Goal: Communication & Community: Connect with others

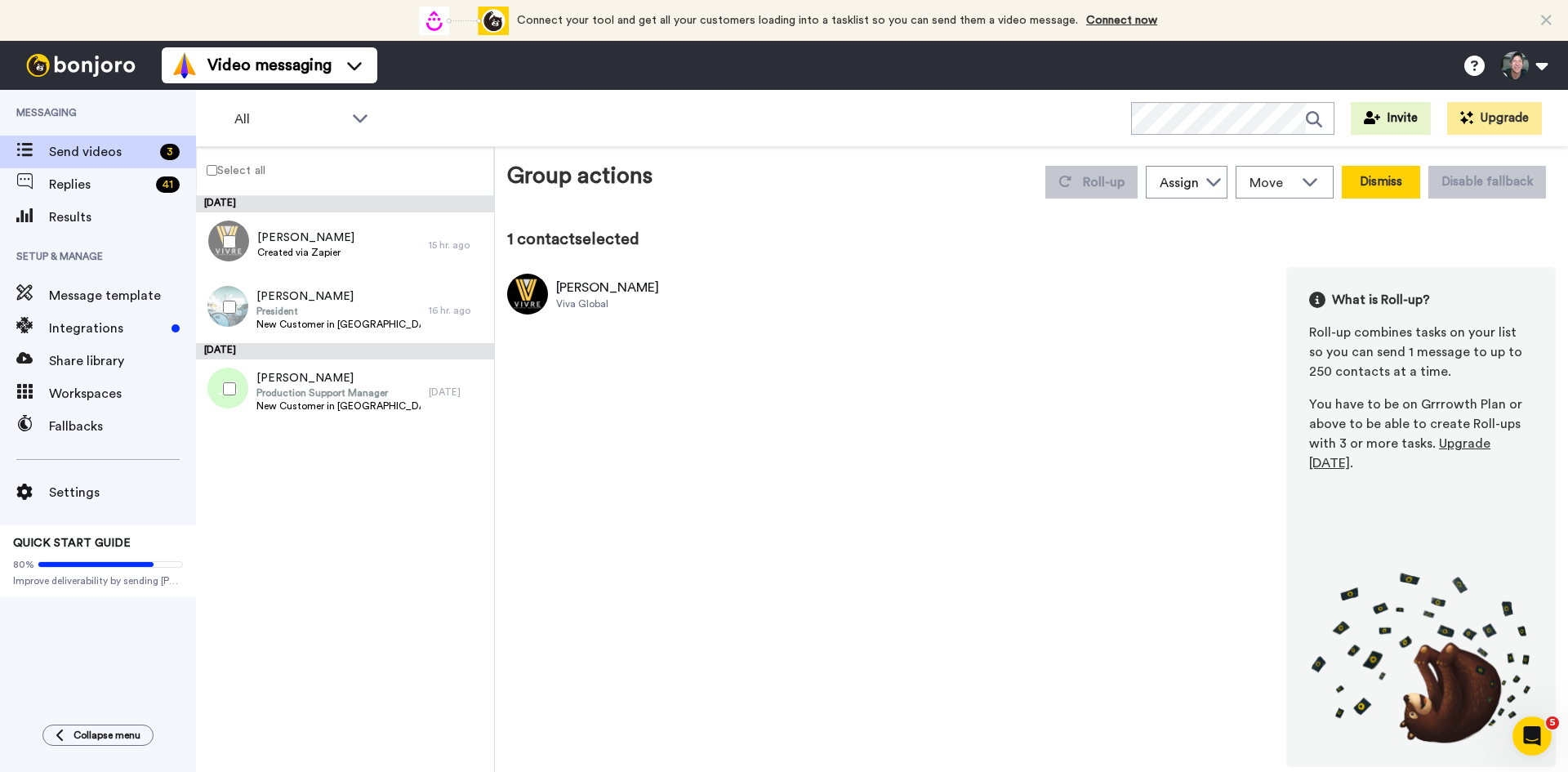
click at [1390, 183] on button "Dismiss" at bounding box center [1382, 181] width 79 height 33
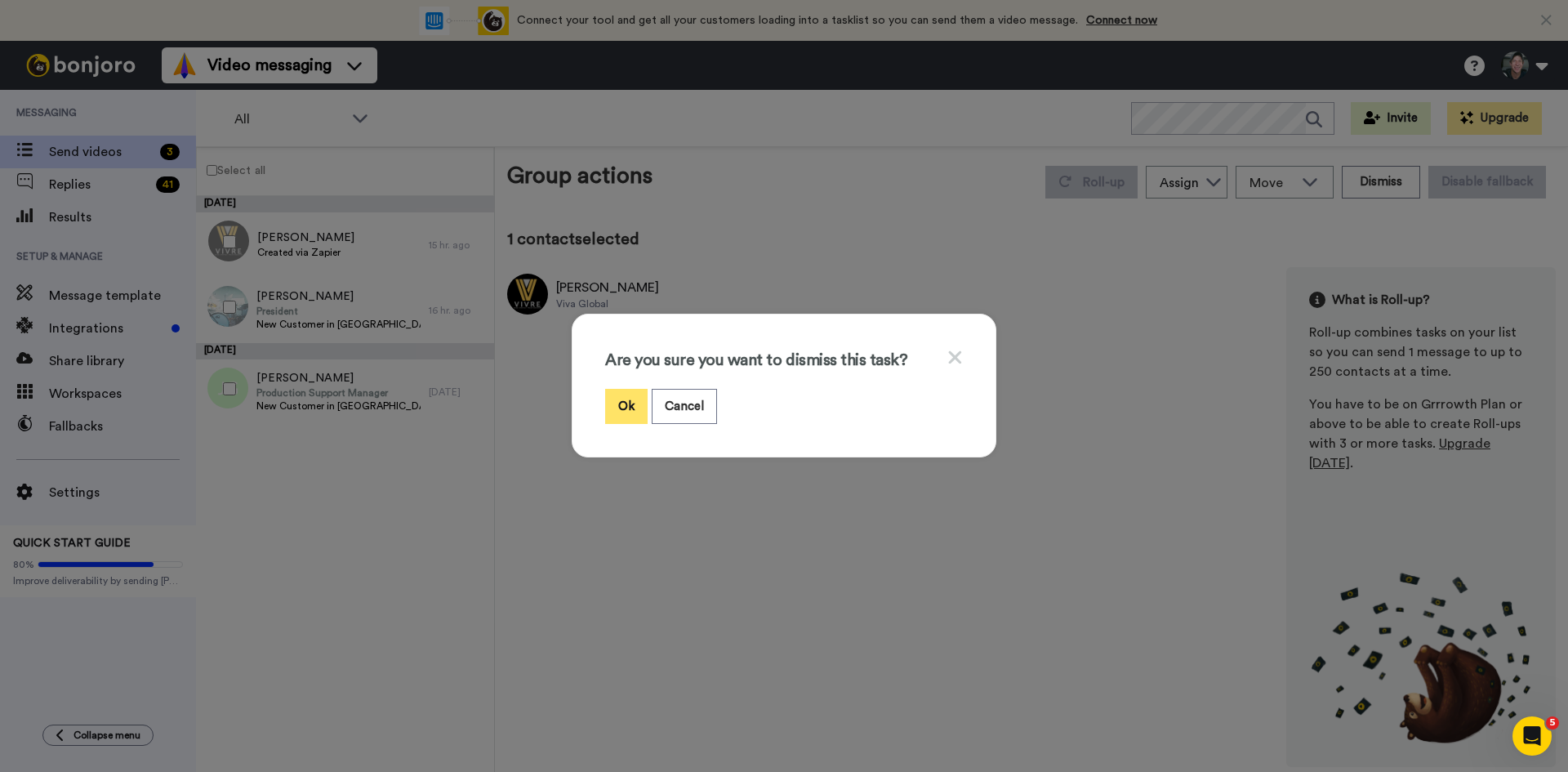
click at [616, 399] on button "Ok" at bounding box center [626, 406] width 42 height 35
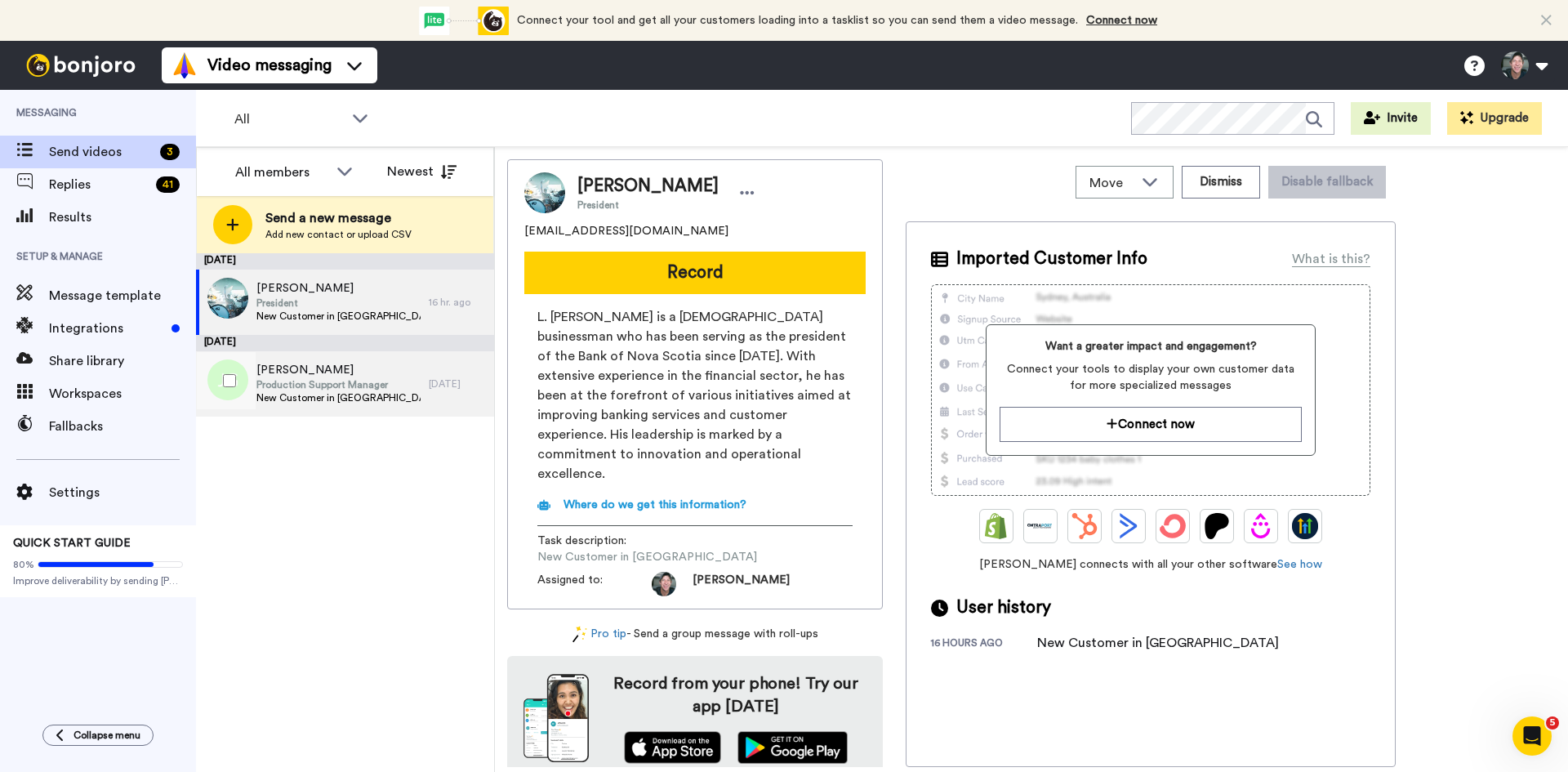
click at [283, 379] on span "Production Support Manager" at bounding box center [338, 384] width 164 height 13
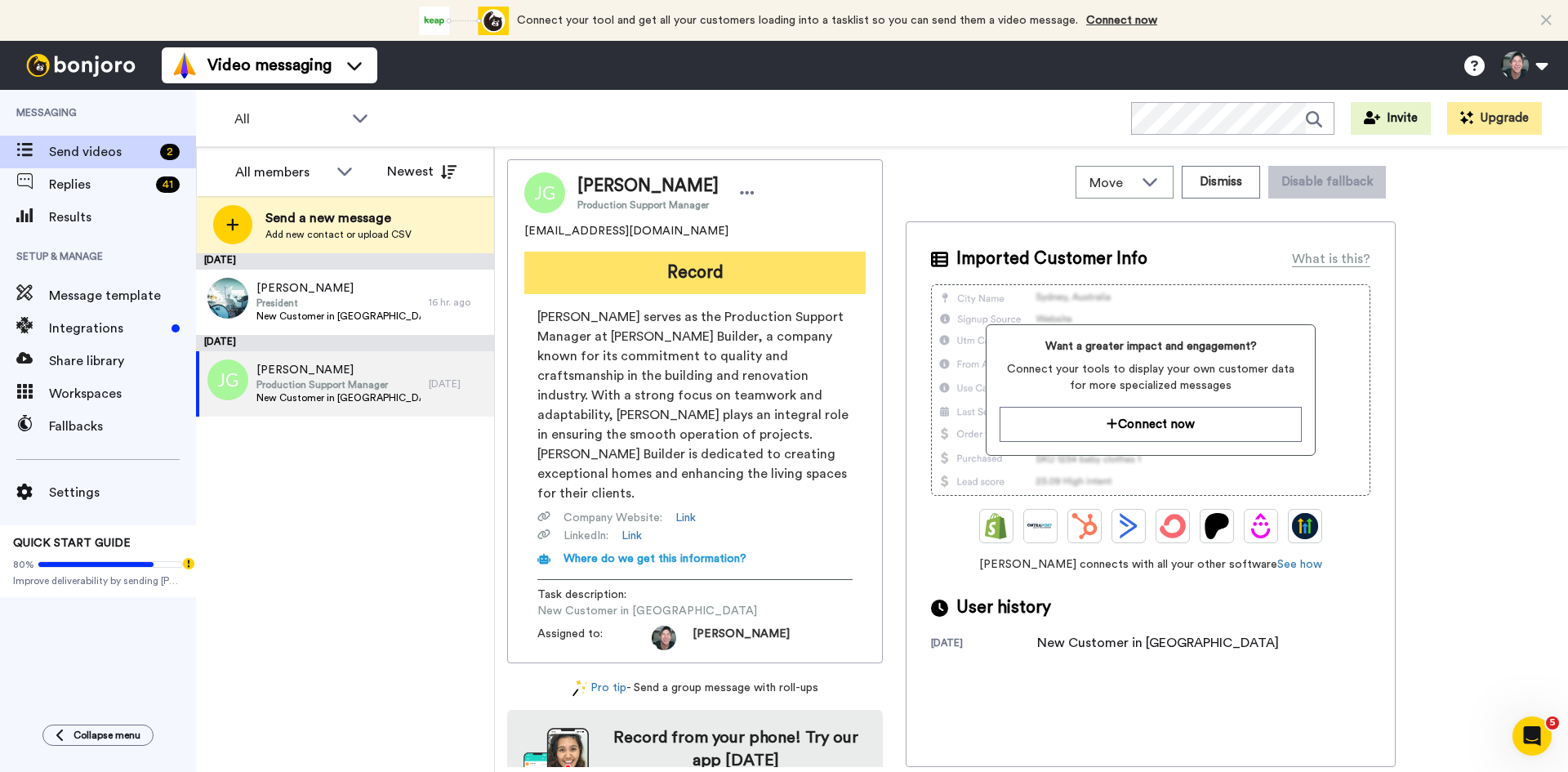
click at [693, 280] on button "Record" at bounding box center [695, 272] width 341 height 42
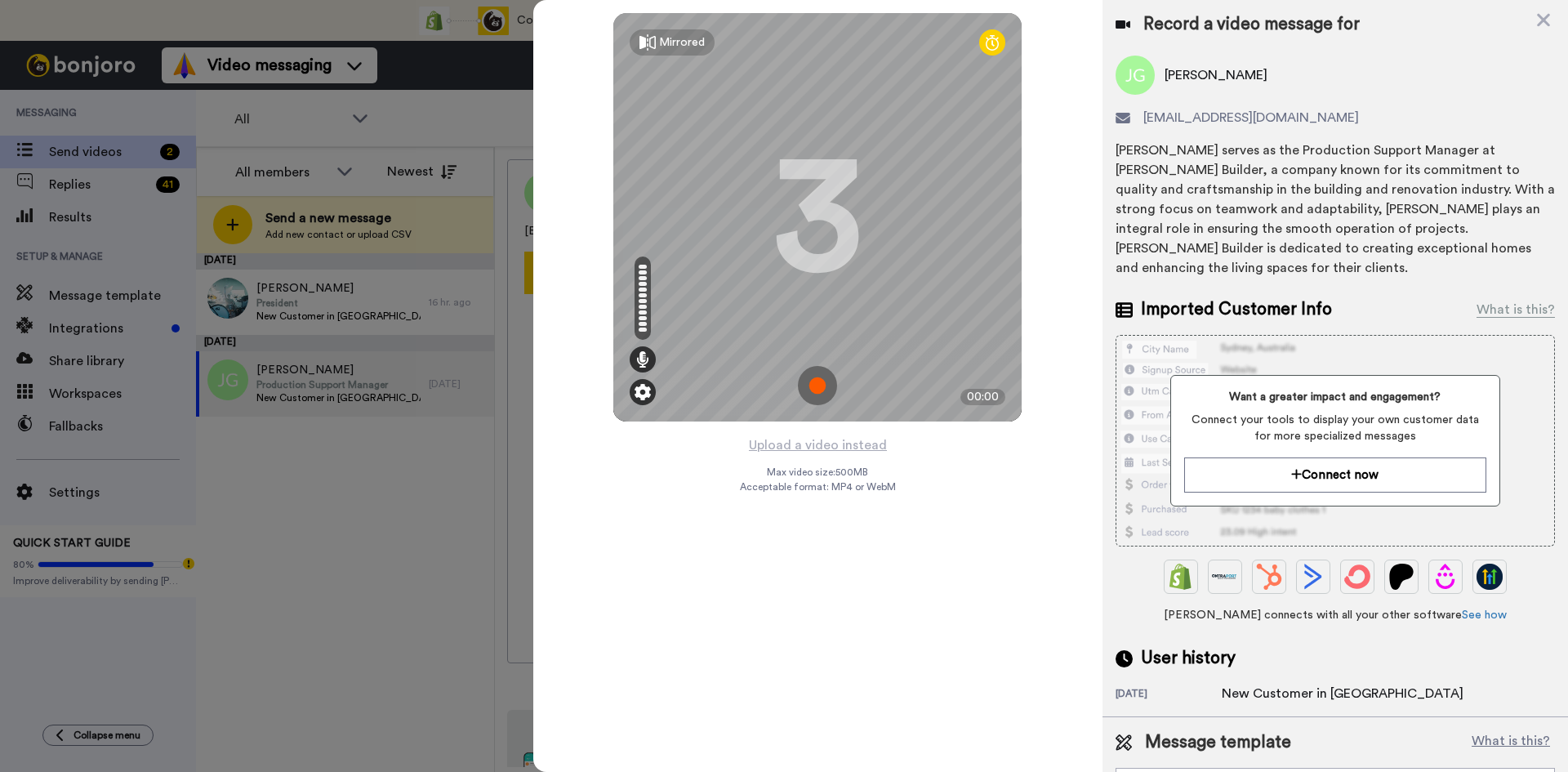
click at [643, 389] on img at bounding box center [642, 391] width 17 height 17
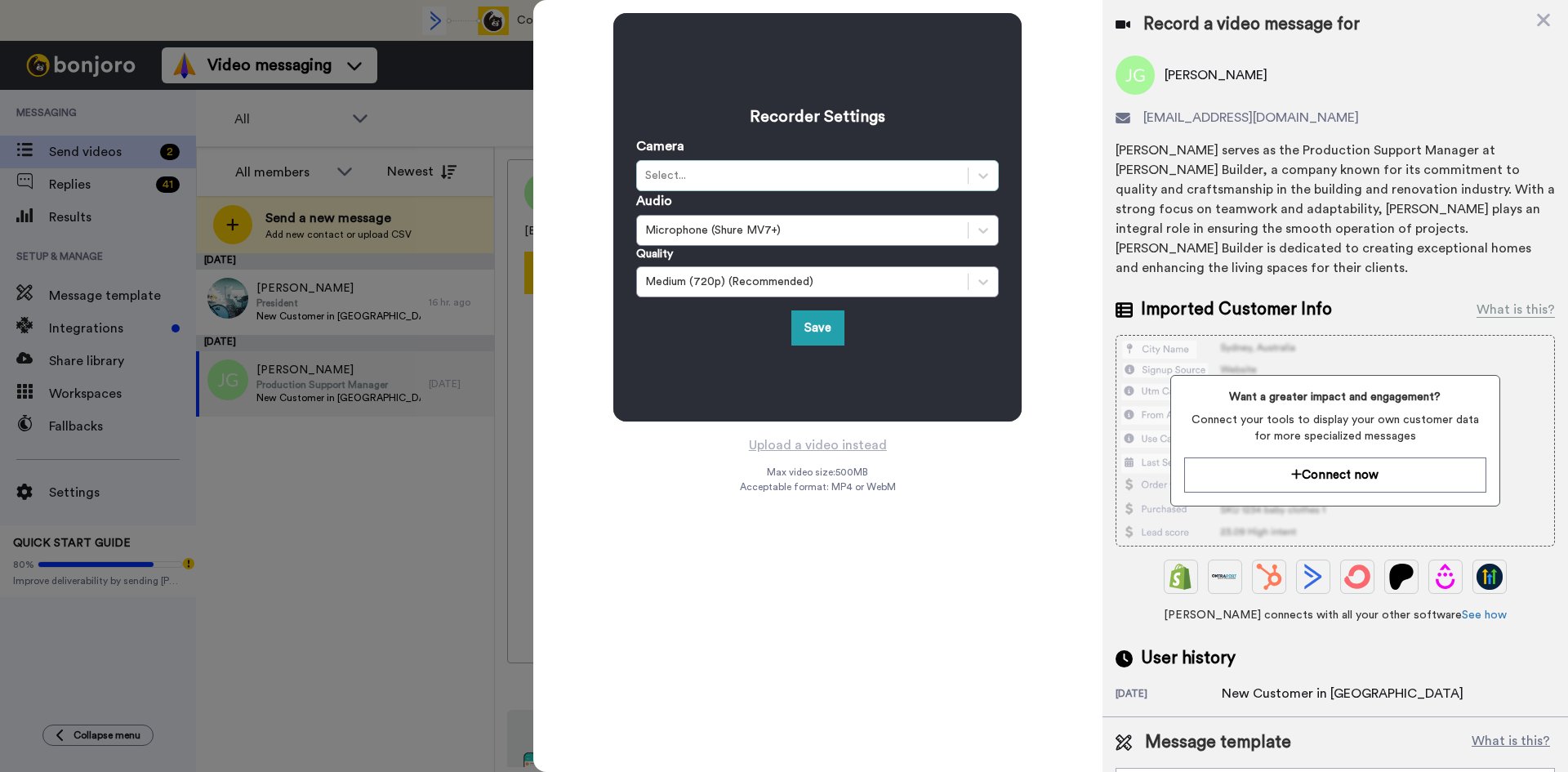
click at [710, 169] on div "Select..." at bounding box center [802, 175] width 315 height 17
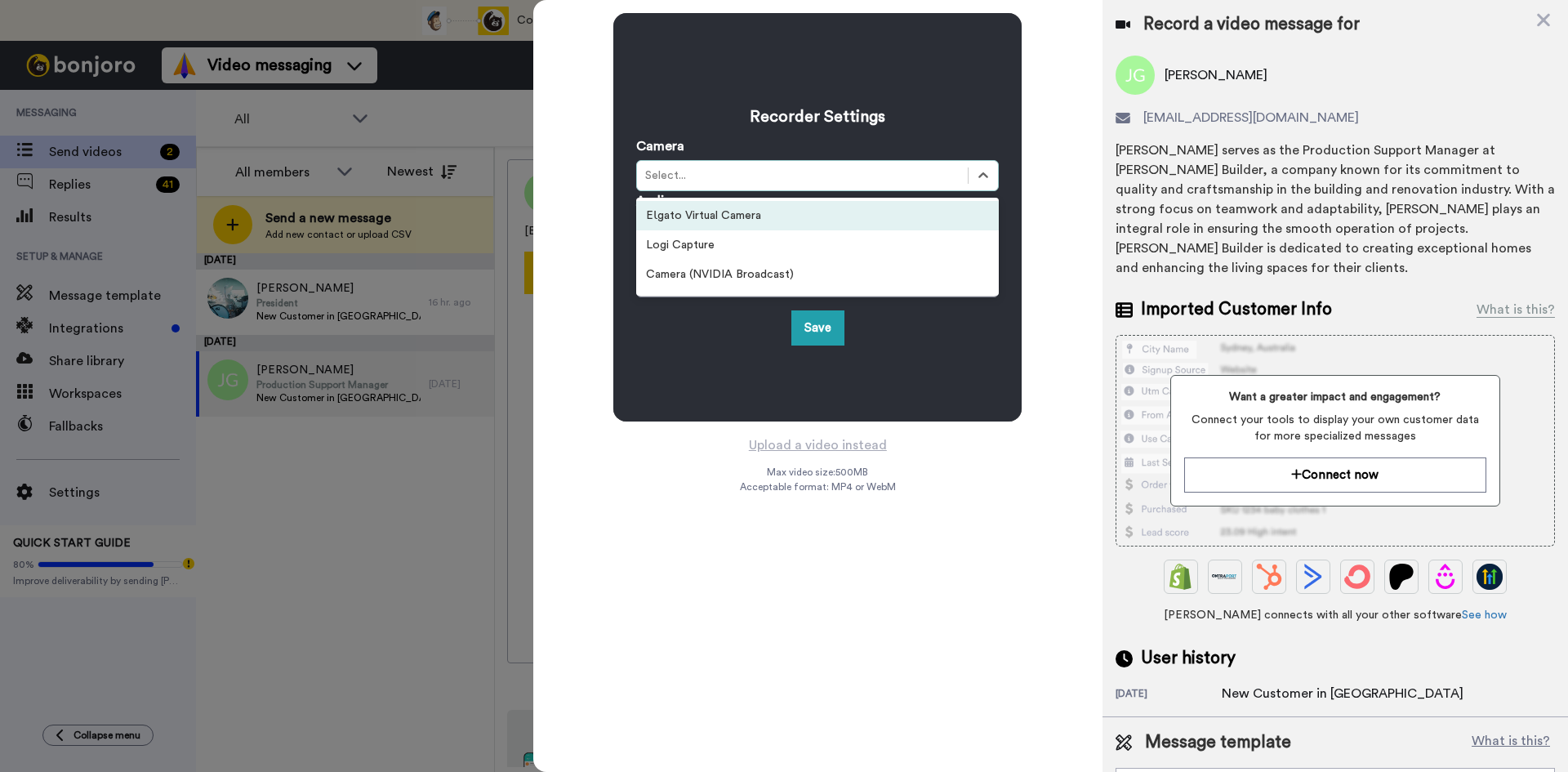
click at [721, 217] on div "EƖgato Virtual Camera" at bounding box center [818, 216] width 363 height 30
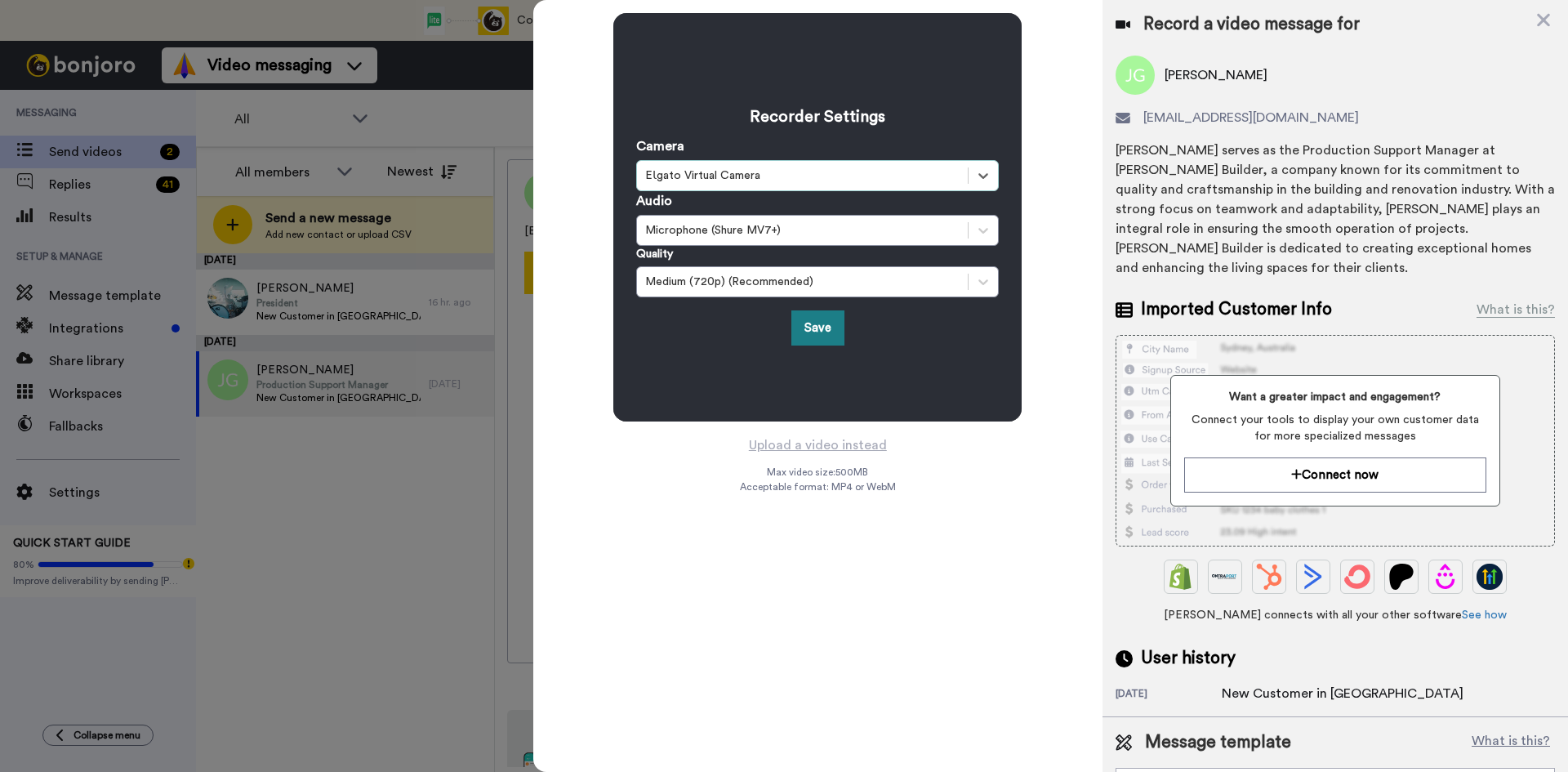
click at [805, 326] on button "Save" at bounding box center [819, 328] width 53 height 35
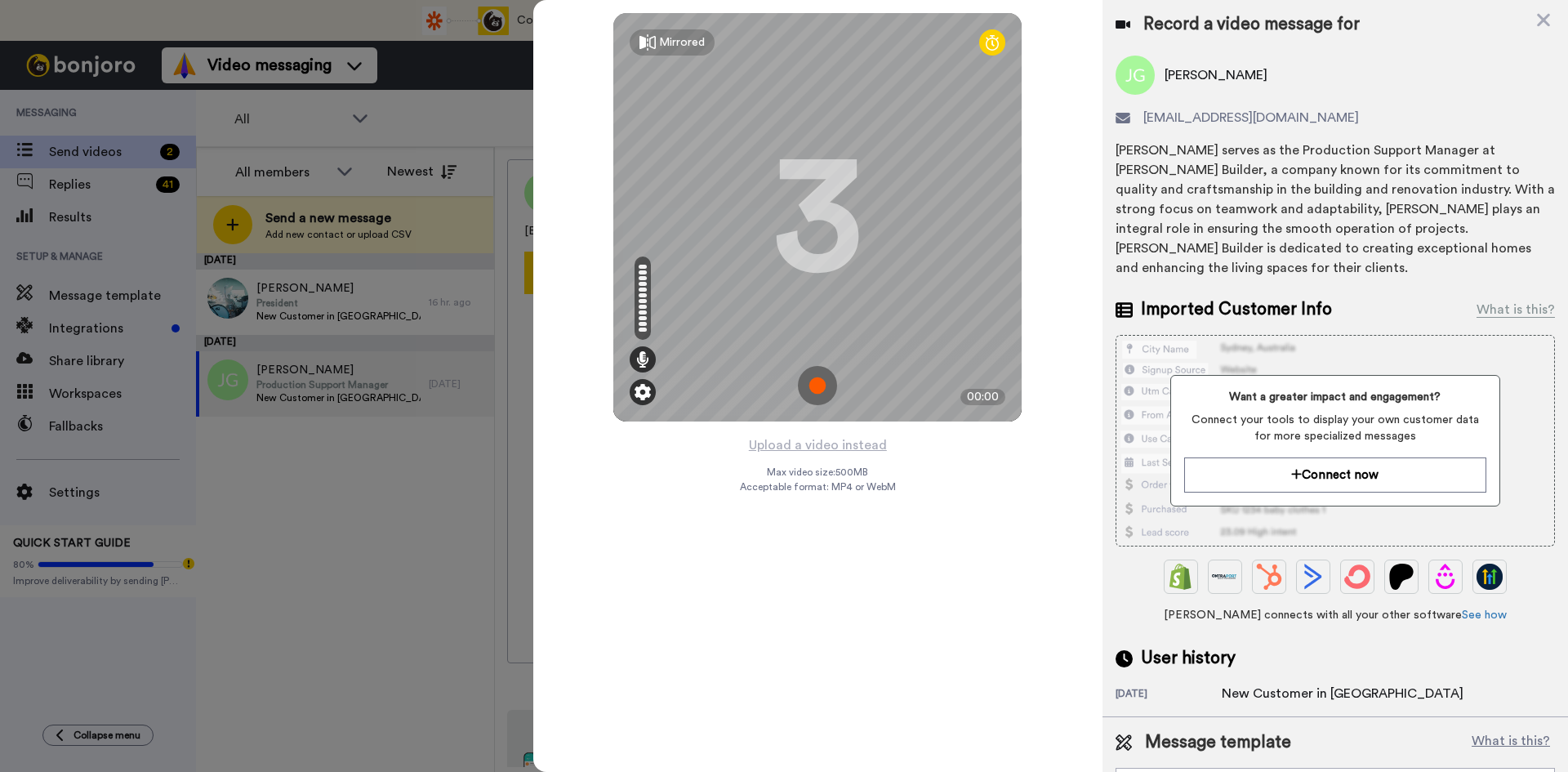
click at [647, 396] on img at bounding box center [642, 391] width 17 height 17
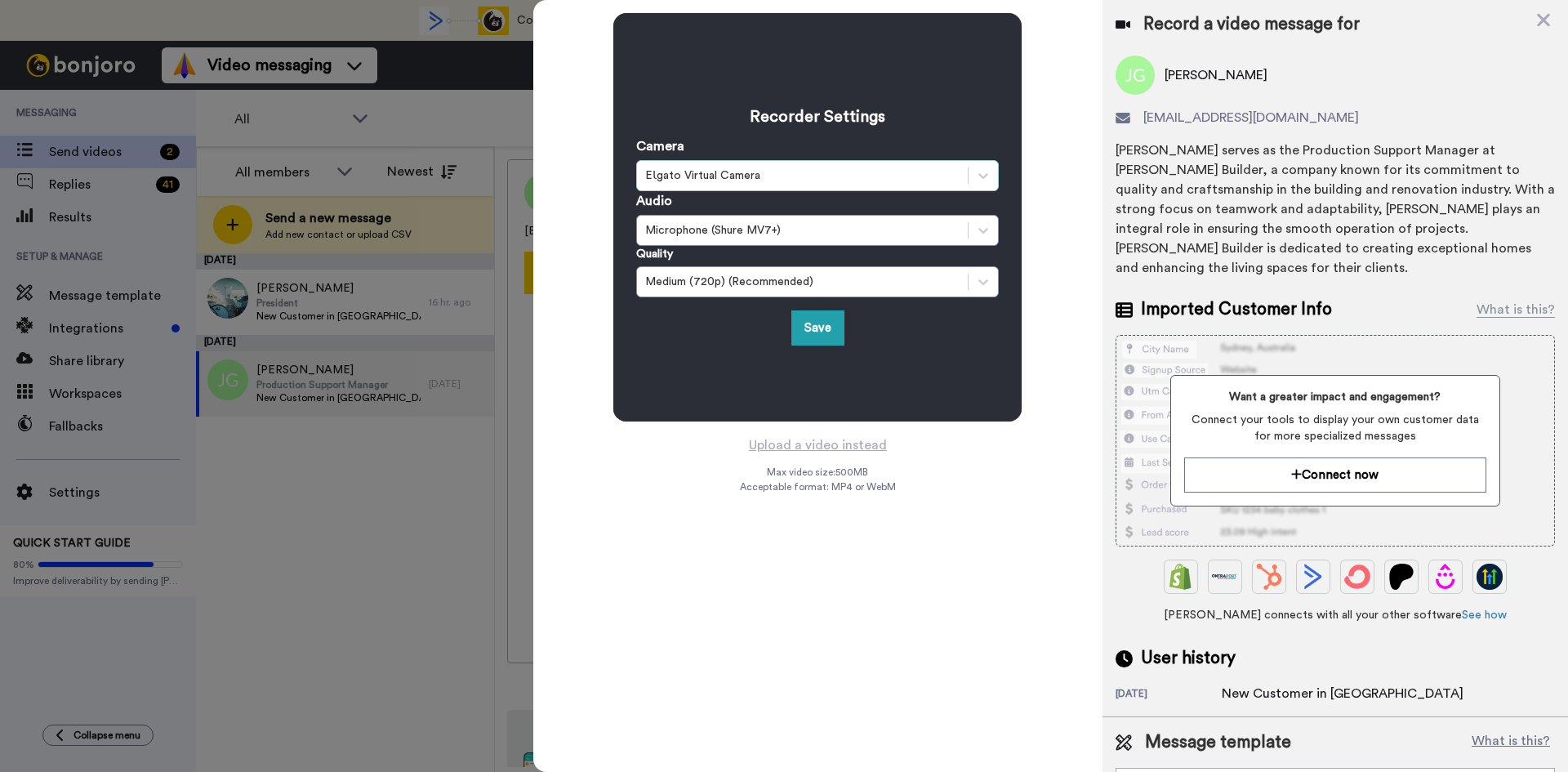
click at [720, 178] on div "EƖgato Virtual Camera" at bounding box center [802, 175] width 315 height 17
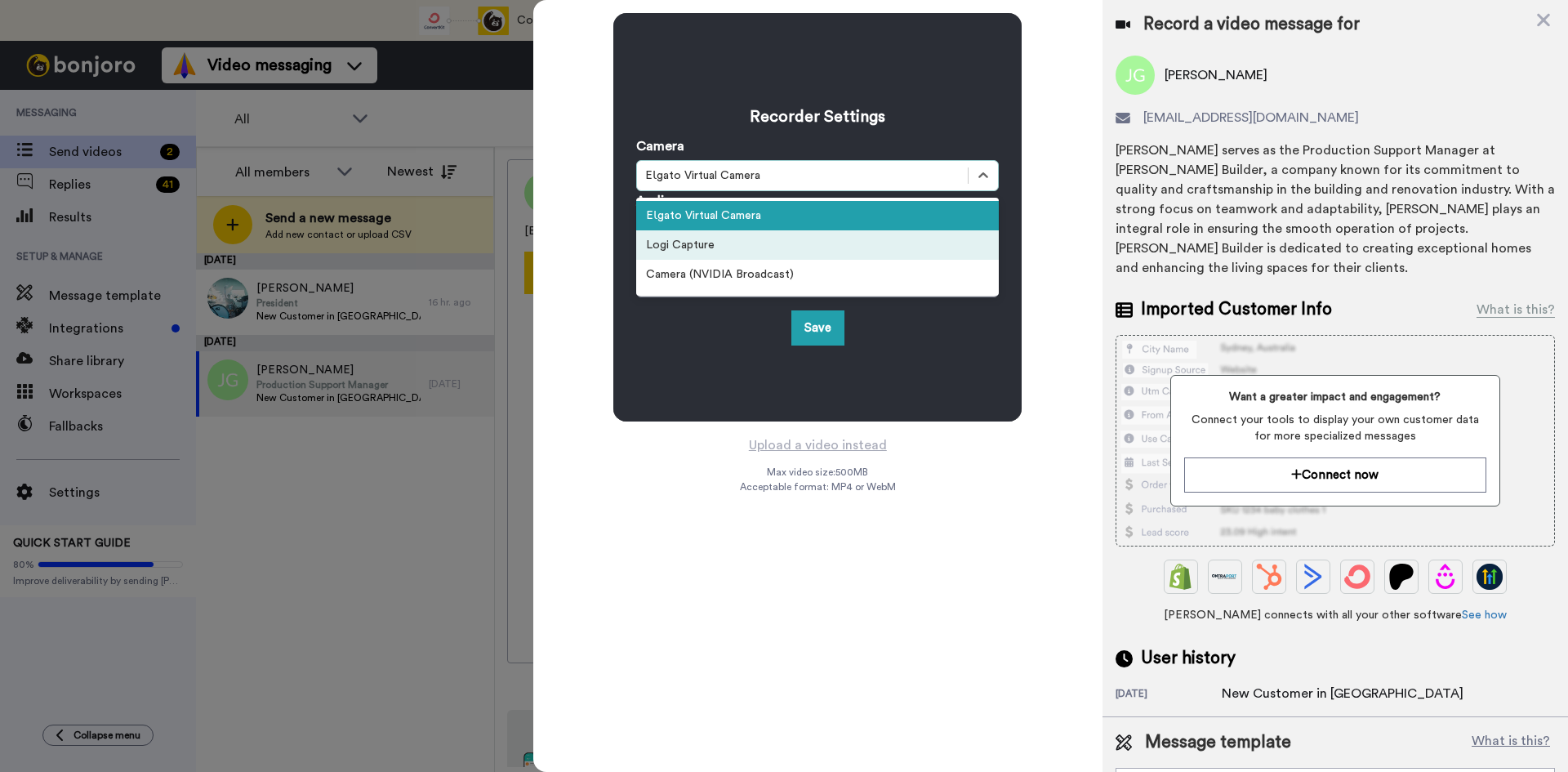
click at [706, 240] on div "Logi Capture" at bounding box center [818, 246] width 363 height 30
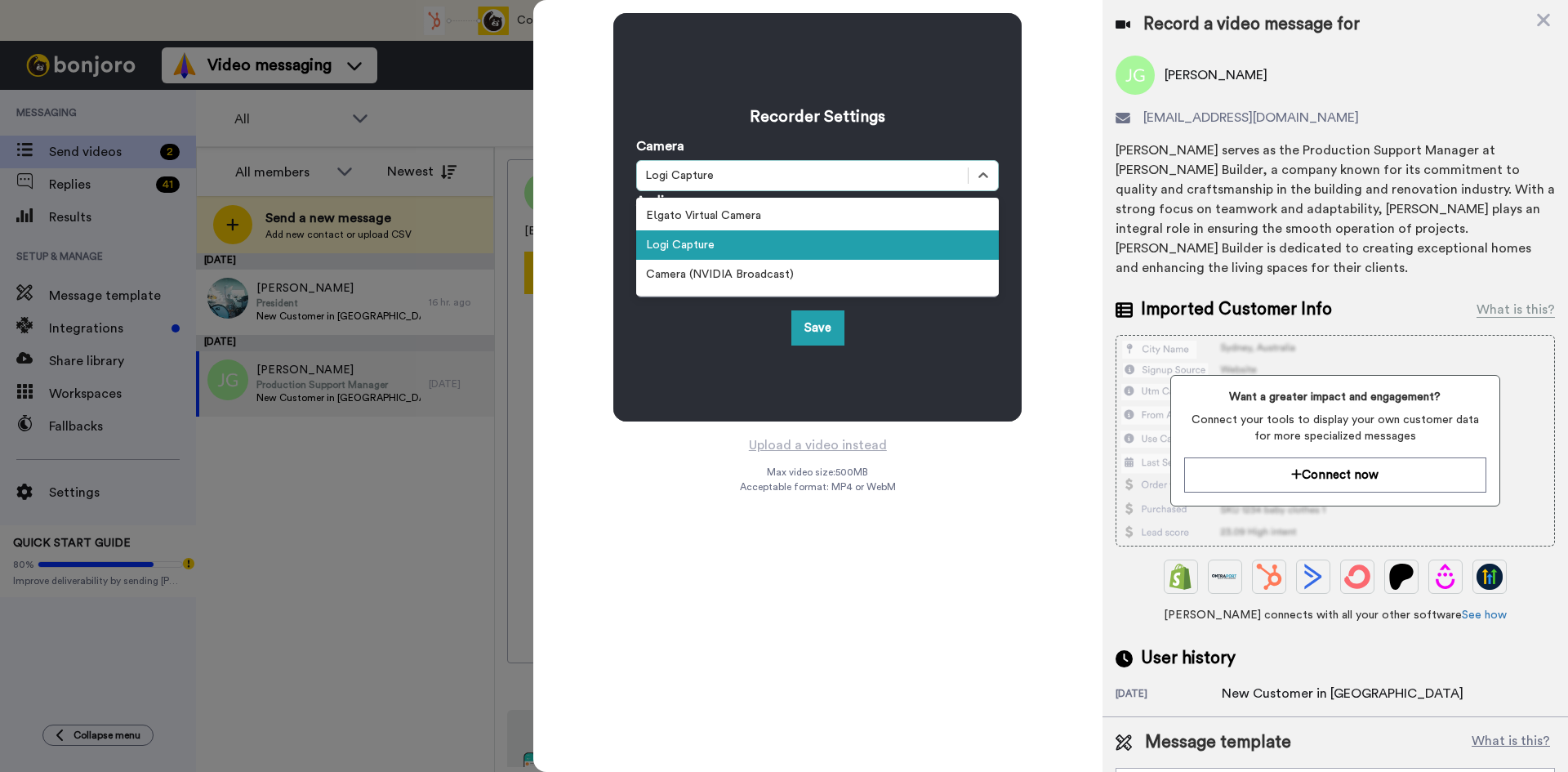
click at [709, 179] on div "Logi Capture" at bounding box center [802, 175] width 315 height 17
click at [687, 276] on div "Camera (NVIDIA Broadcast)" at bounding box center [818, 274] width 363 height 30
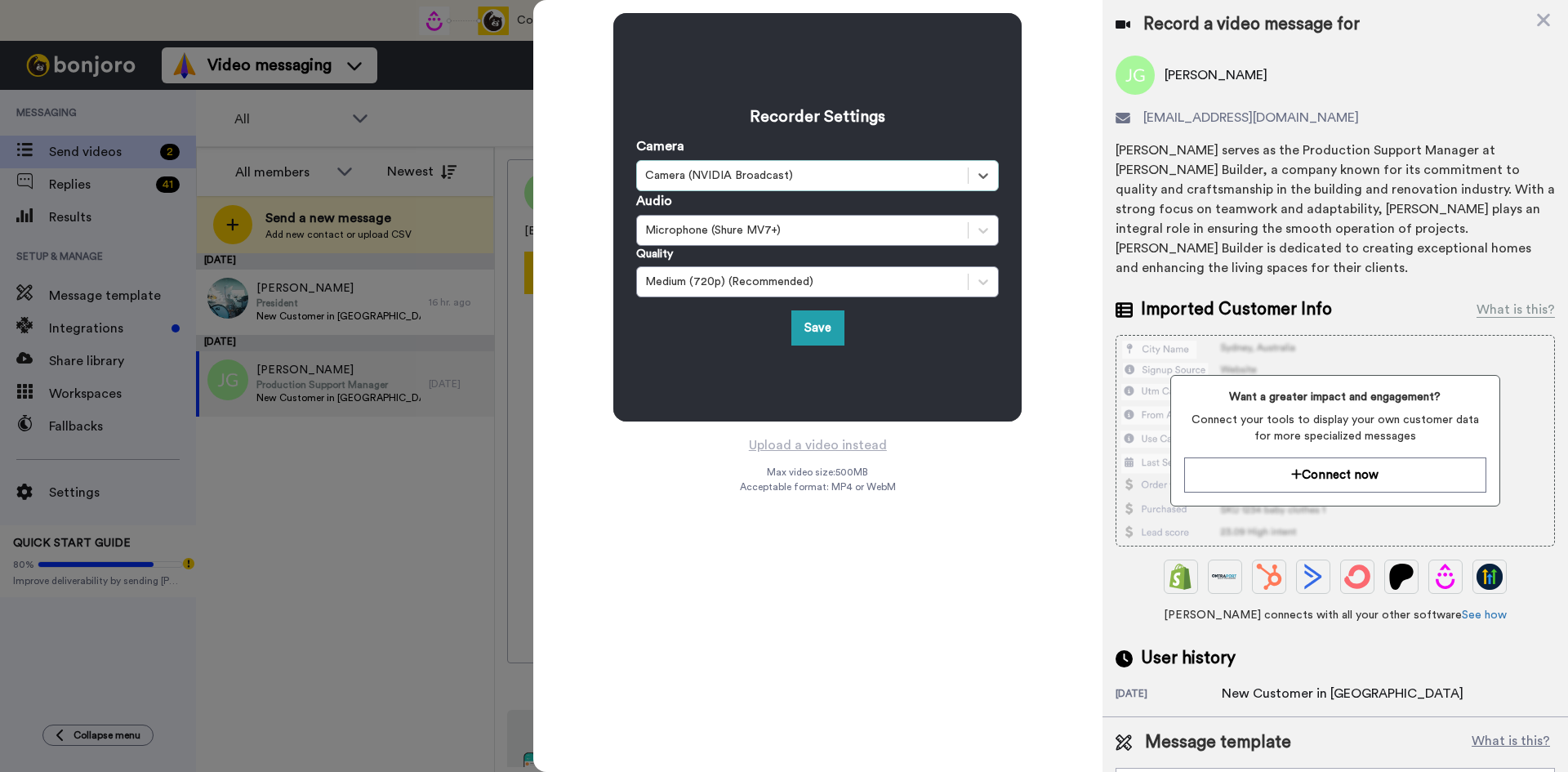
click at [693, 177] on div "Camera (NVIDIA Broadcast)" at bounding box center [802, 175] width 315 height 17
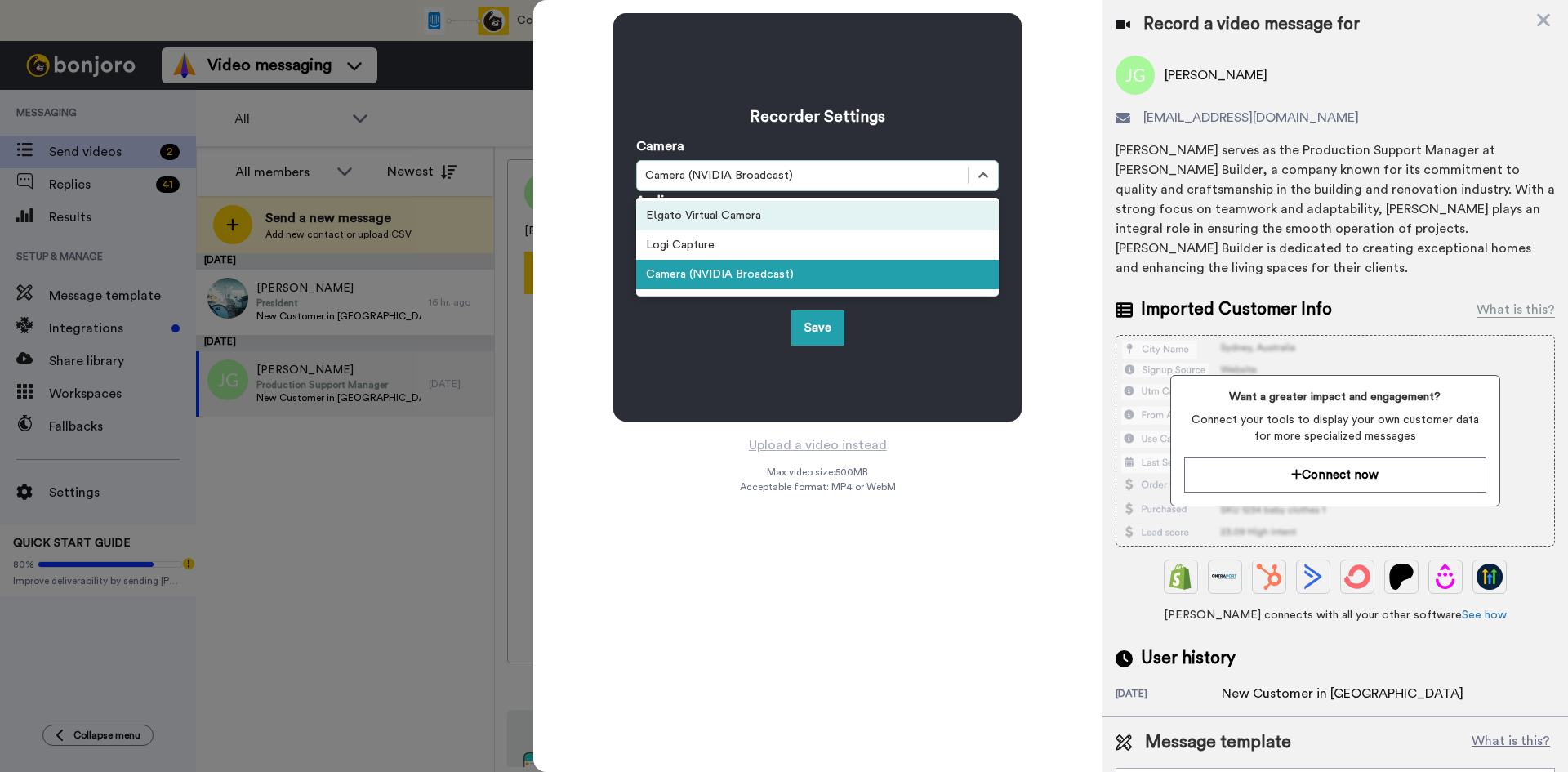
click at [693, 210] on div "EƖgato Virtual Camera" at bounding box center [818, 216] width 363 height 30
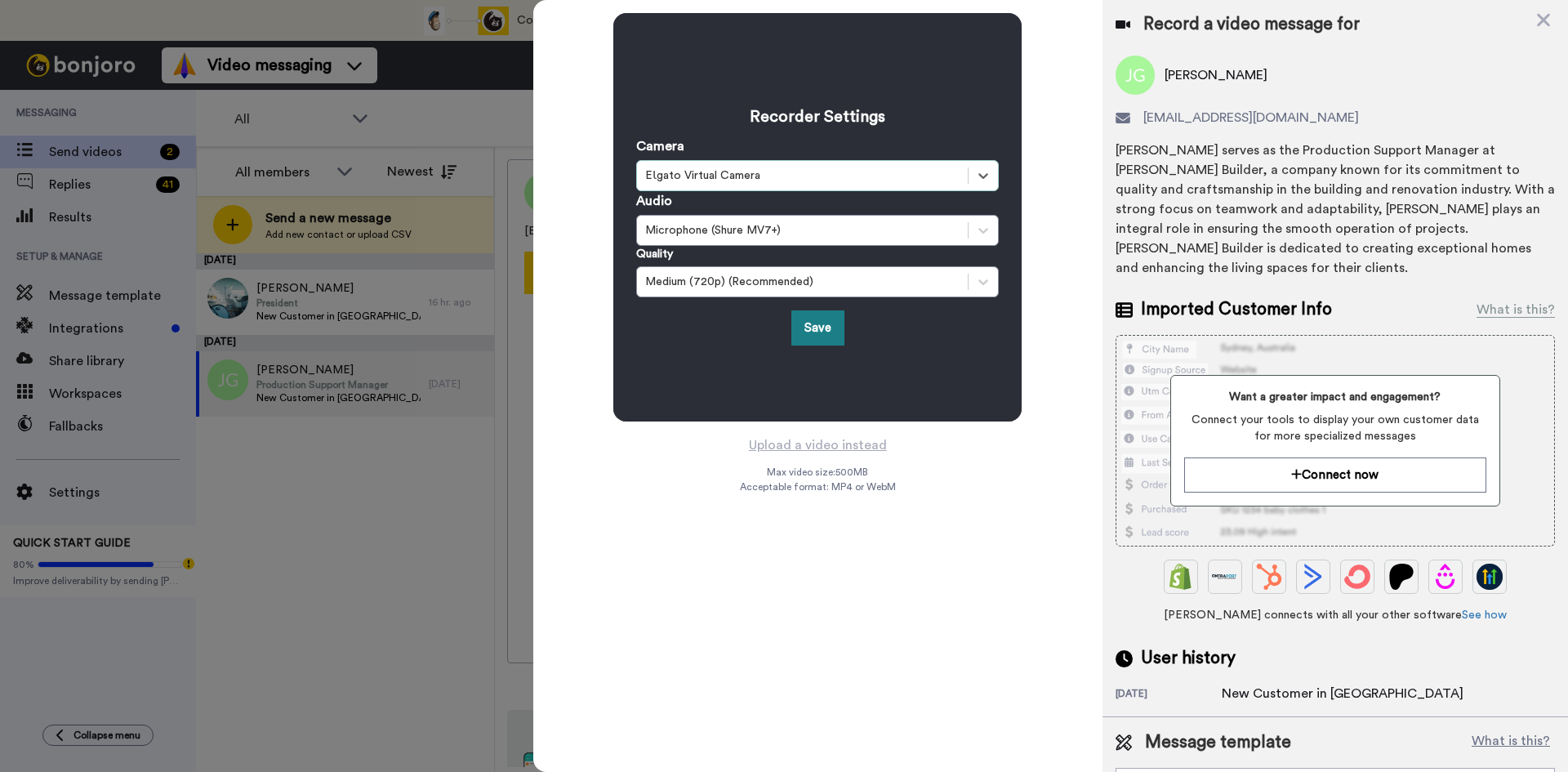
click at [810, 322] on button "Save" at bounding box center [819, 328] width 53 height 35
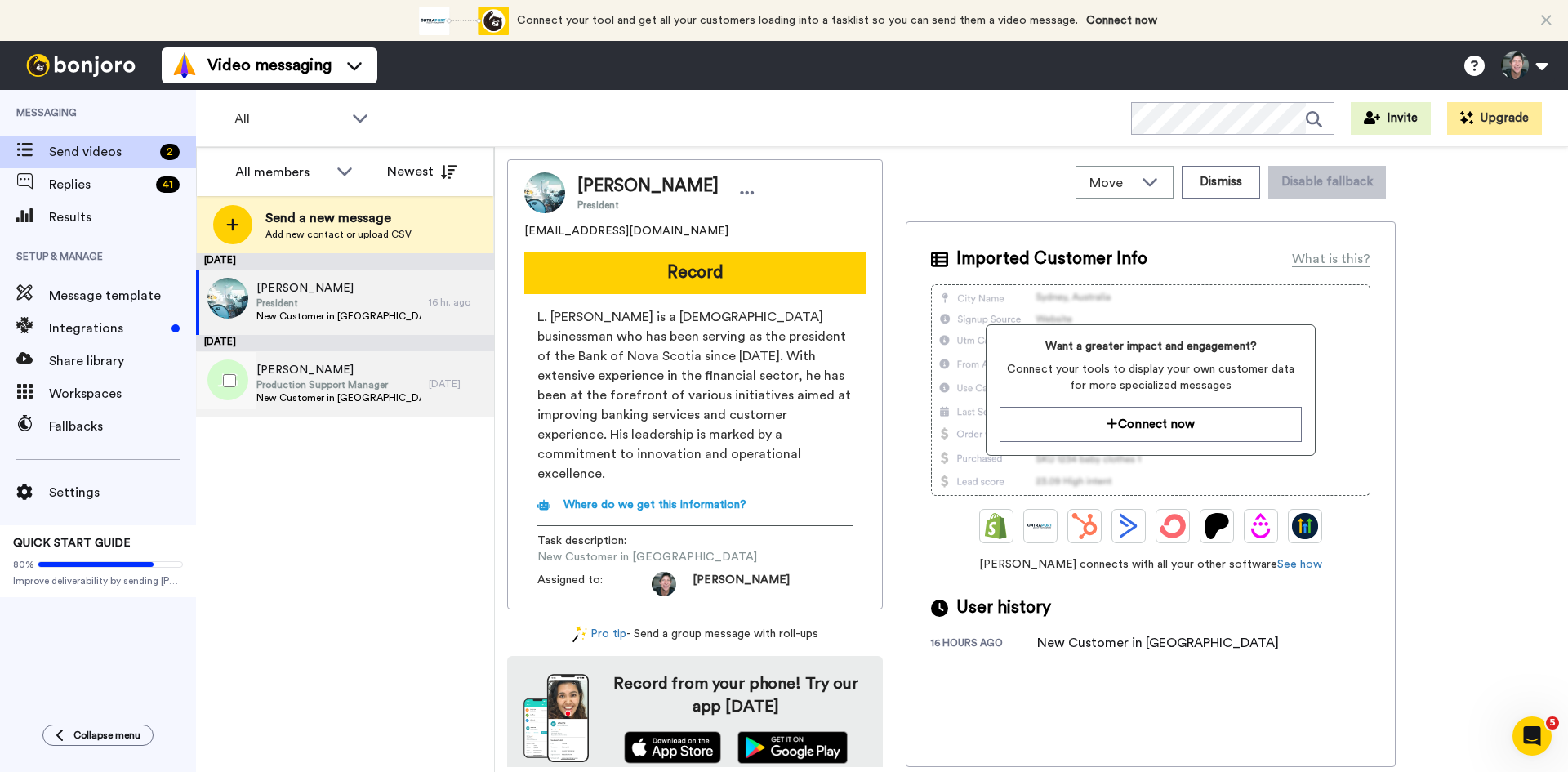
click at [264, 378] on span "Production Support Manager" at bounding box center [338, 384] width 164 height 13
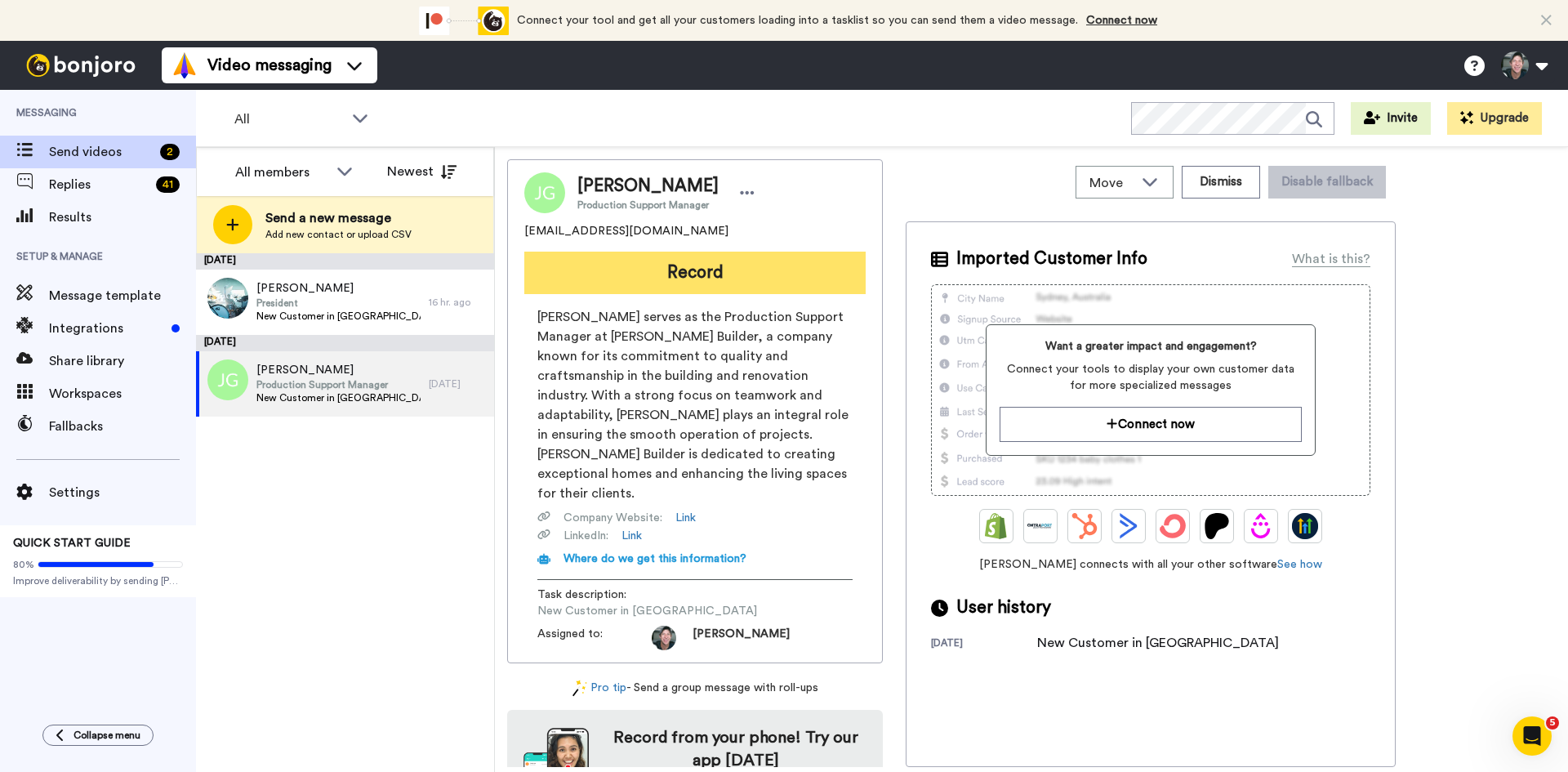
click at [688, 274] on button "Record" at bounding box center [695, 272] width 341 height 42
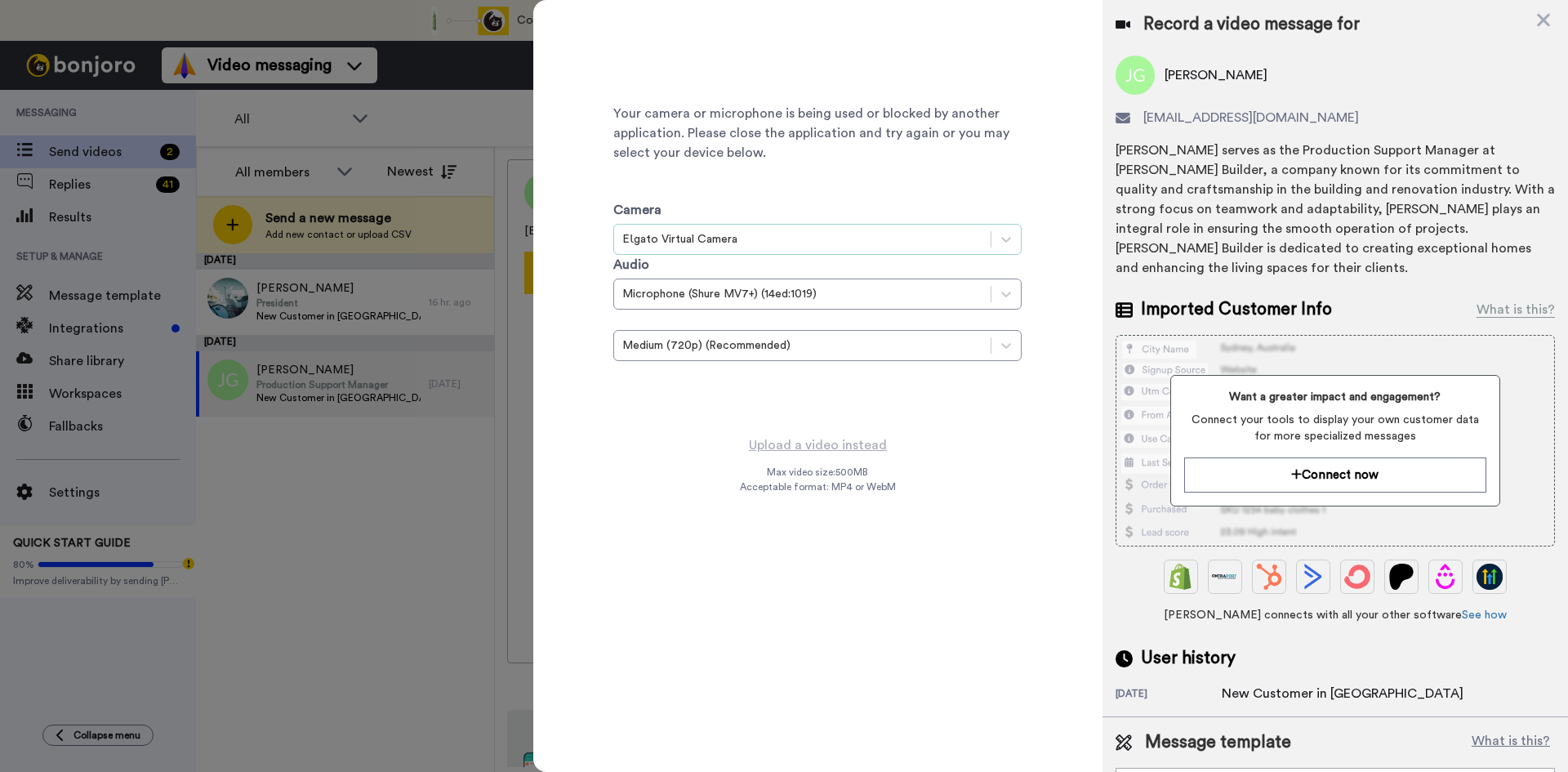
click at [722, 239] on div "EƖgato Virtual Camera" at bounding box center [802, 239] width 360 height 17
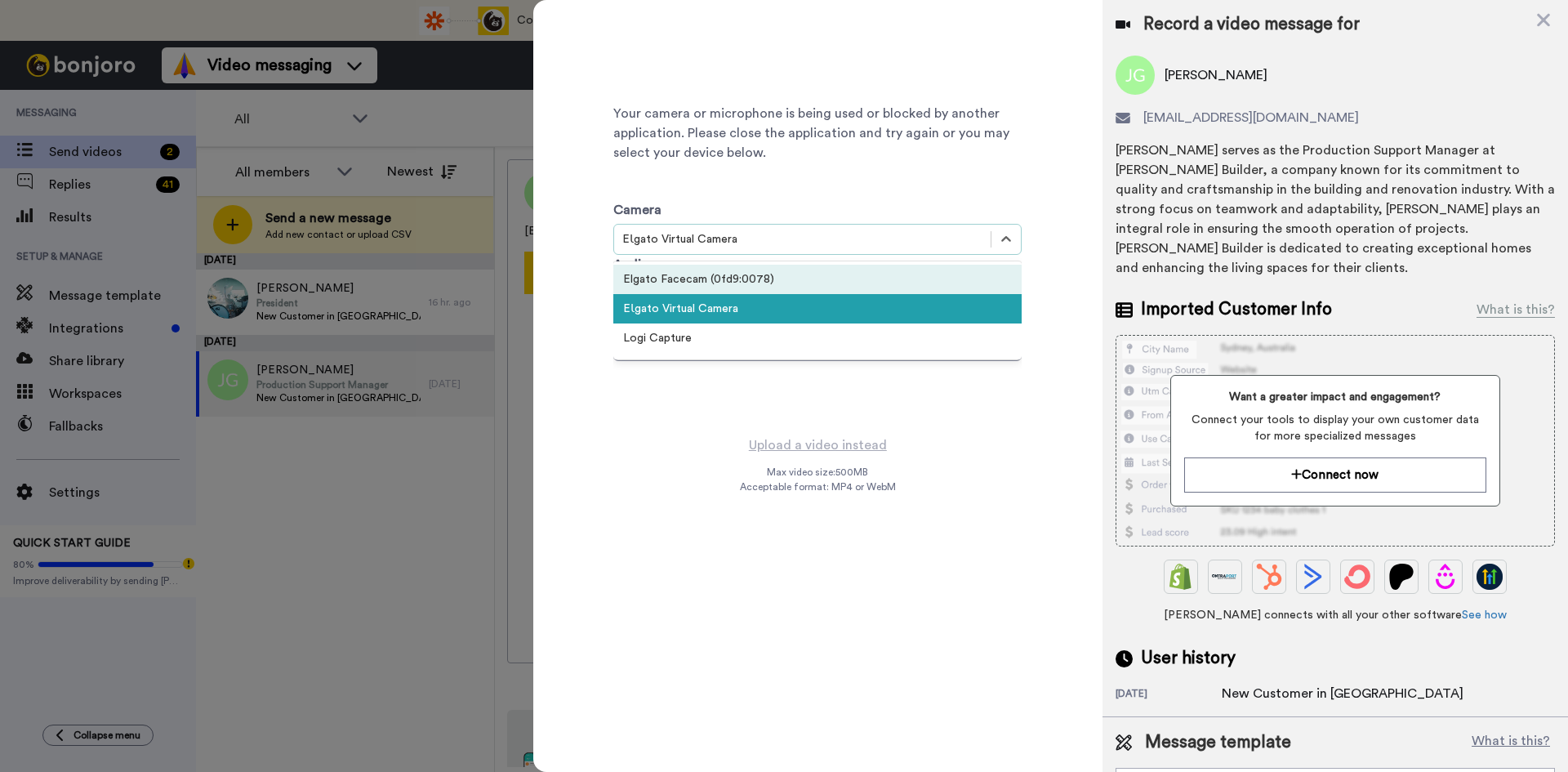
click at [720, 271] on div "Elgato Facecam (0fd9:0078)" at bounding box center [818, 279] width 408 height 30
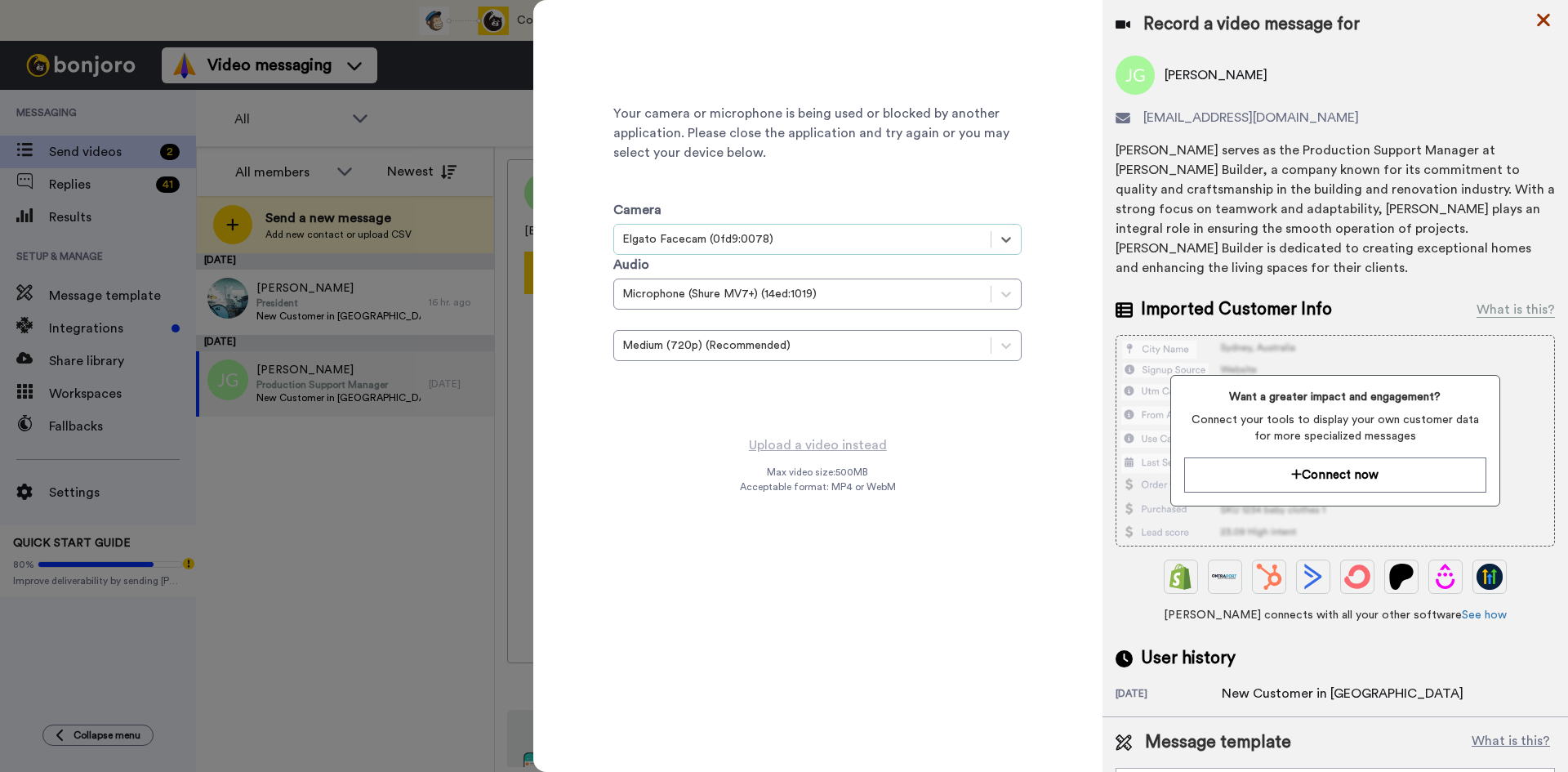
click at [1542, 20] on icon at bounding box center [1543, 20] width 13 height 13
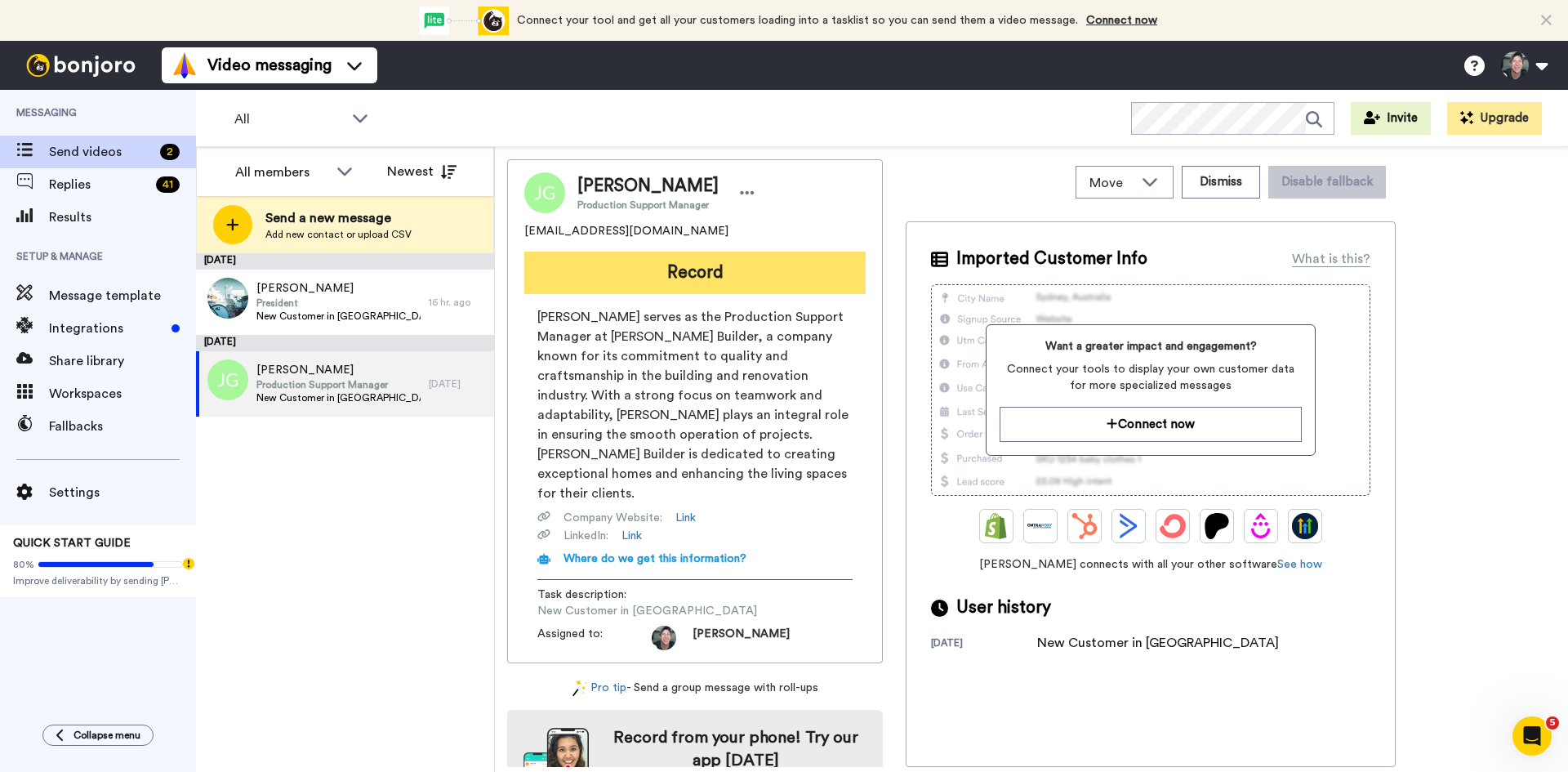
click at [696, 278] on button "Record" at bounding box center [695, 272] width 341 height 42
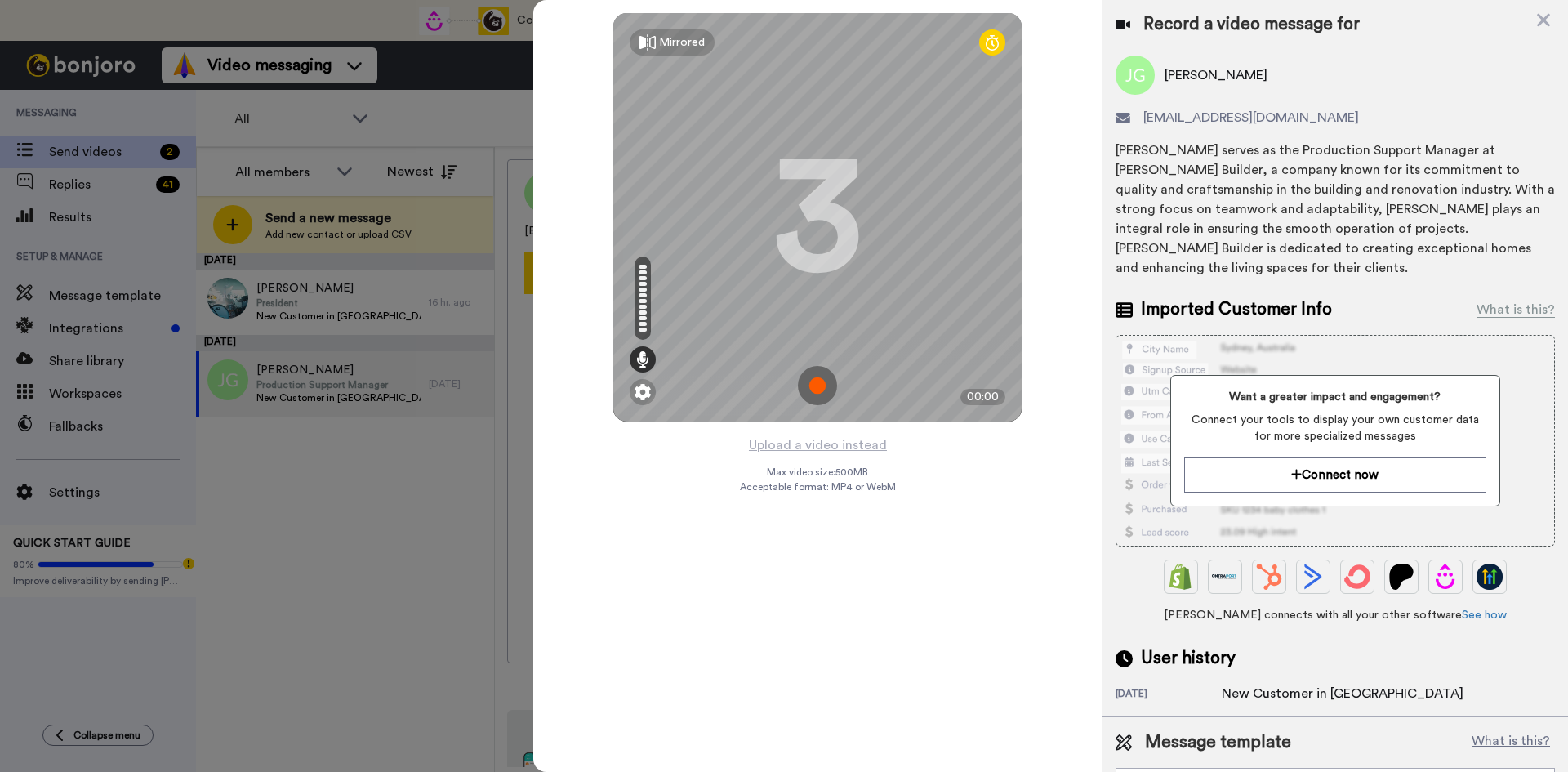
click at [816, 388] on img at bounding box center [818, 386] width 39 height 39
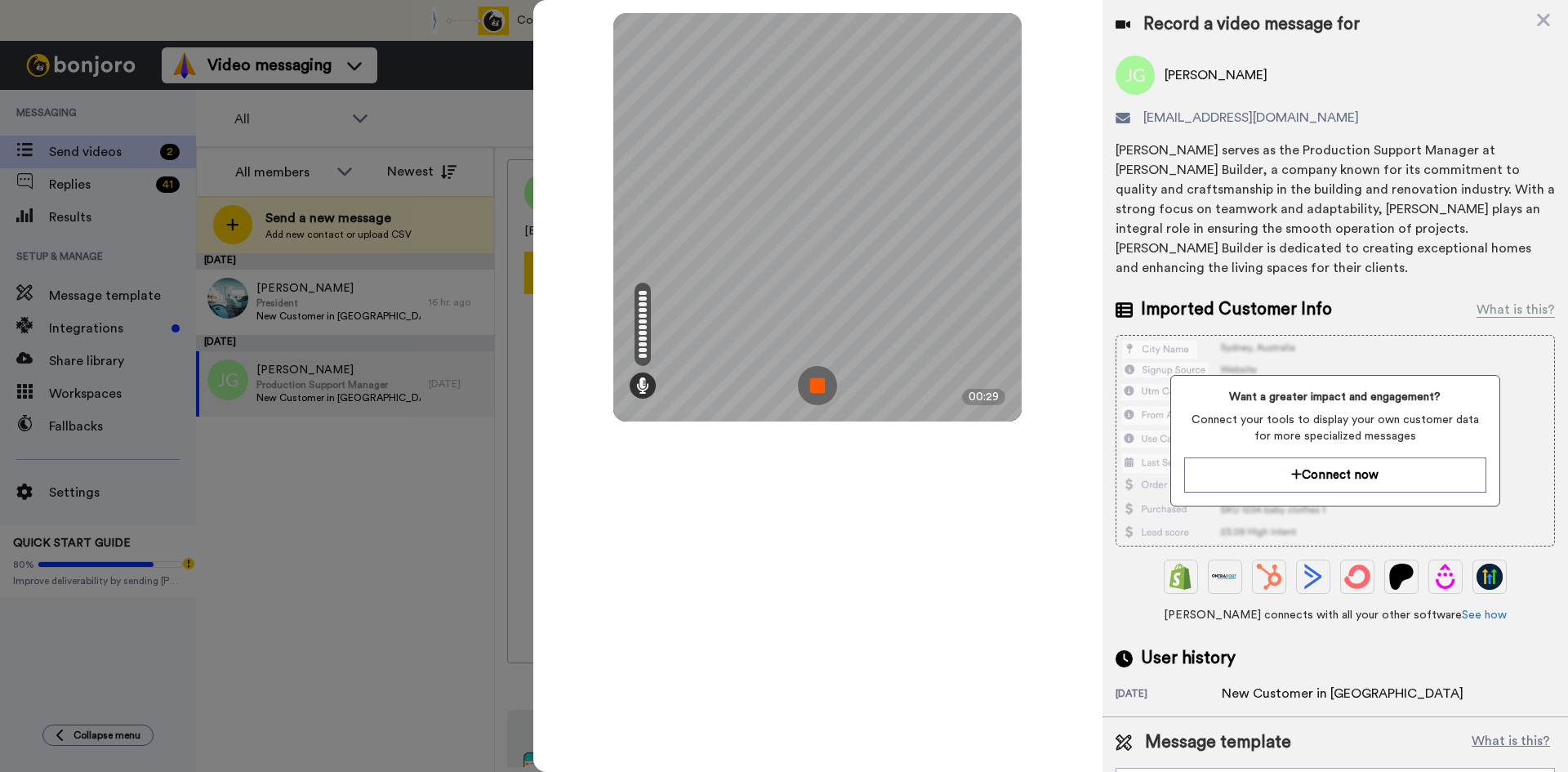
click at [819, 386] on img at bounding box center [818, 386] width 39 height 39
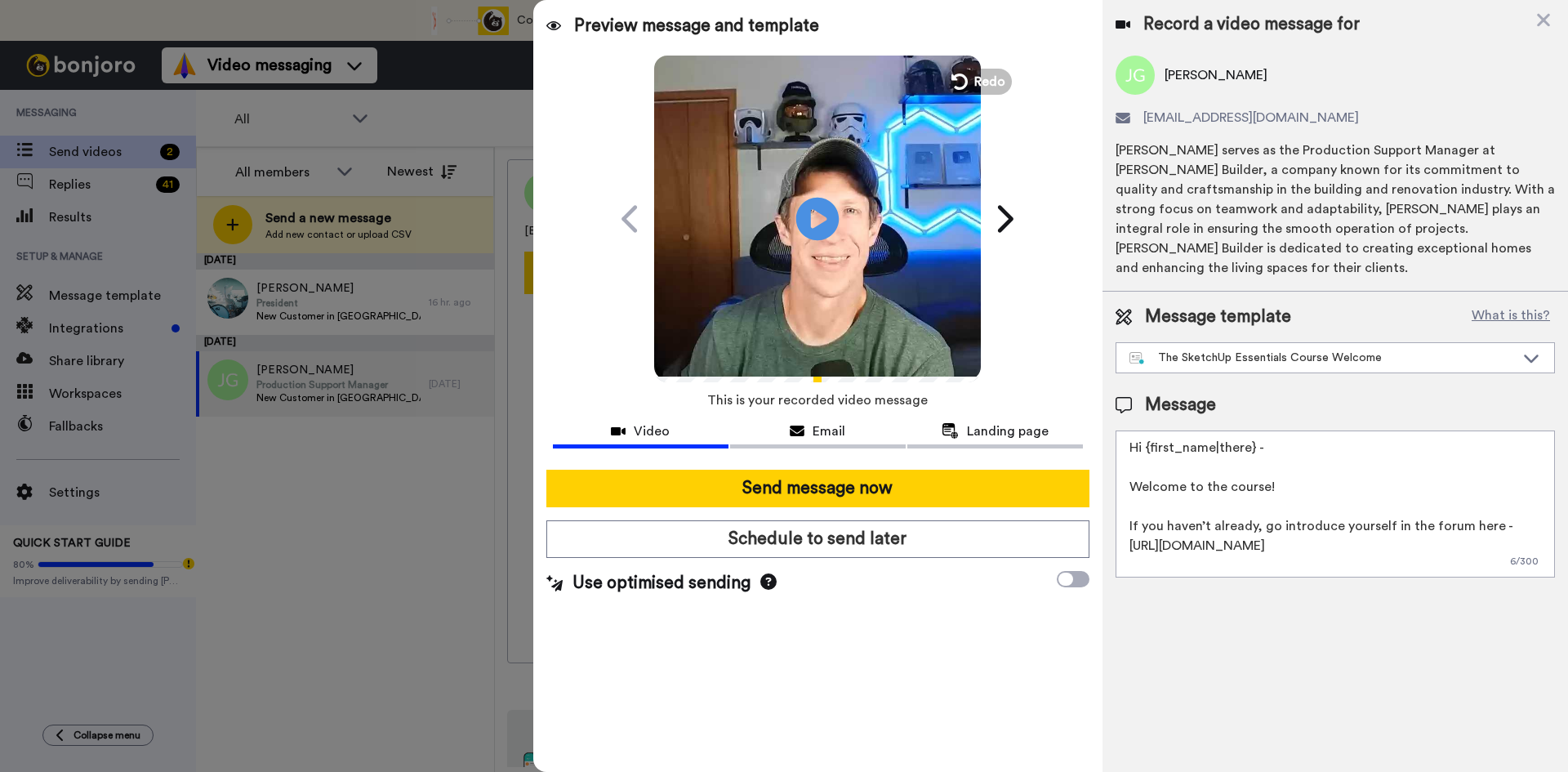
click at [817, 213] on icon "Play/Pause" at bounding box center [818, 218] width 43 height 78
click at [824, 208] on icon at bounding box center [818, 219] width 43 height 43
click at [822, 227] on icon at bounding box center [818, 219] width 43 height 43
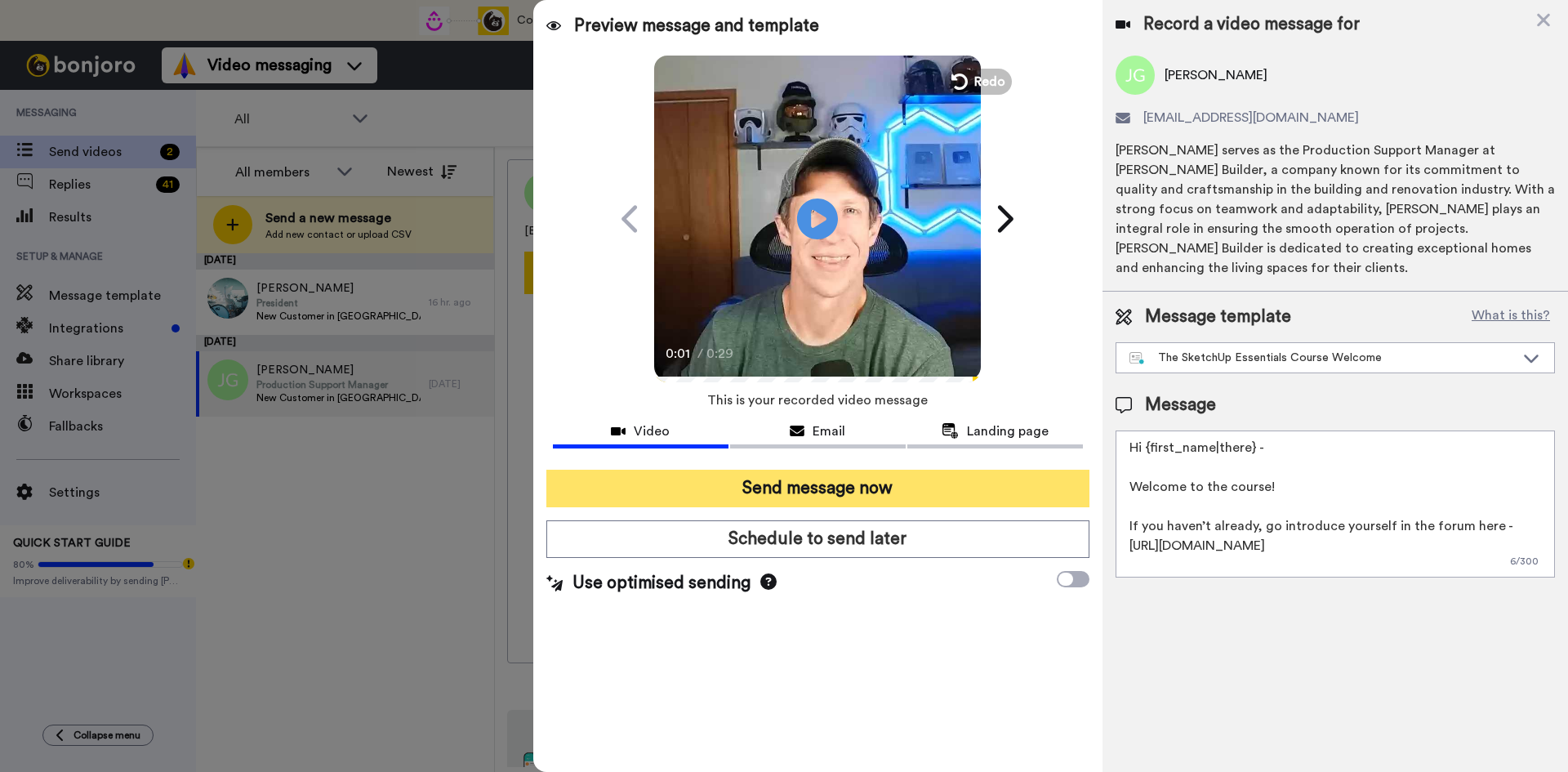
click at [806, 492] on button "Send message now" at bounding box center [818, 488] width 543 height 37
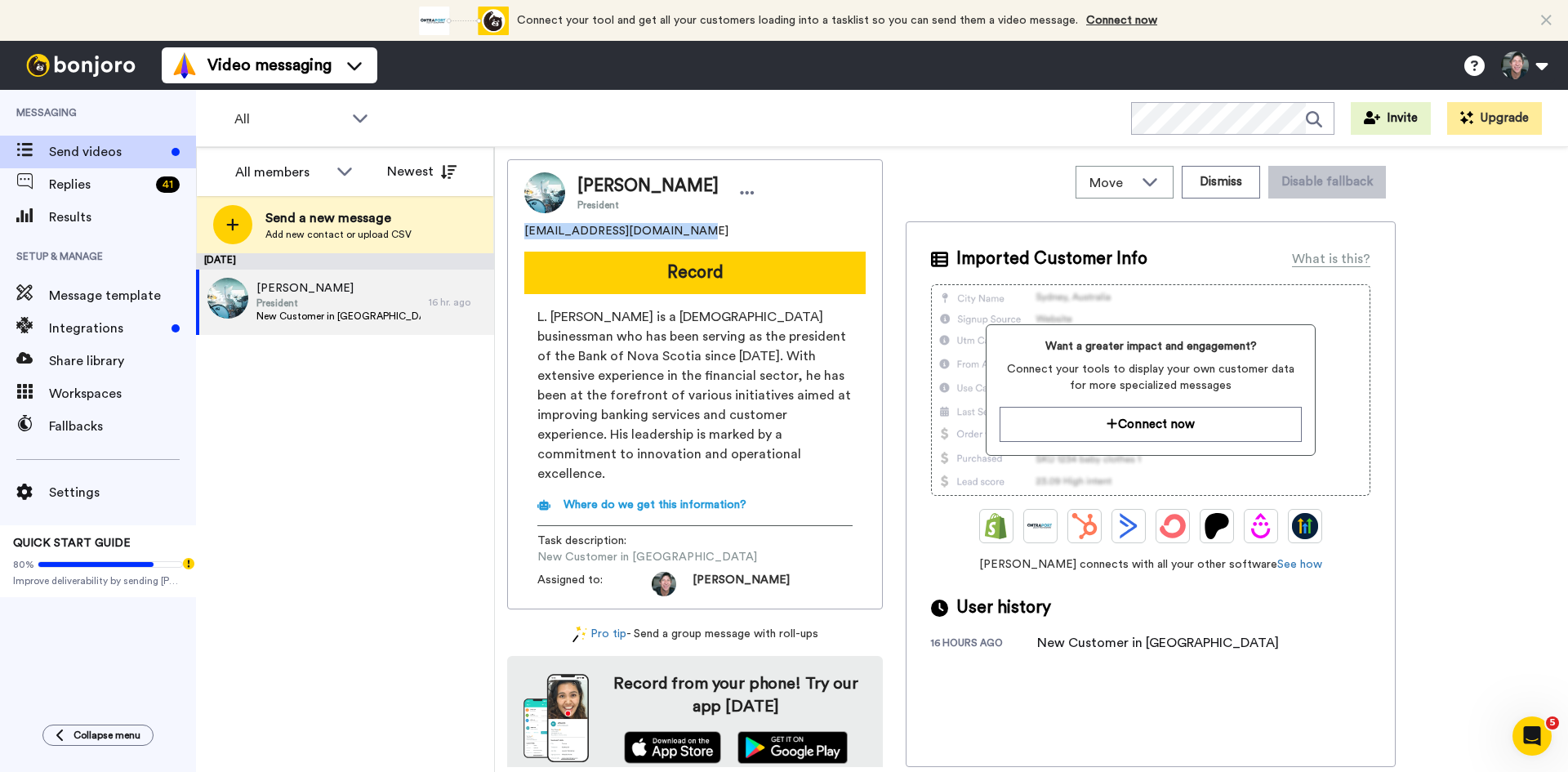
drag, startPoint x: 683, startPoint y: 229, endPoint x: 516, endPoint y: 229, distance: 167.0
click at [516, 229] on div "[PERSON_NAME] President [EMAIL_ADDRESS][DOMAIN_NAME] Record L. [PERSON_NAME] is…" at bounding box center [694, 384] width 376 height 450
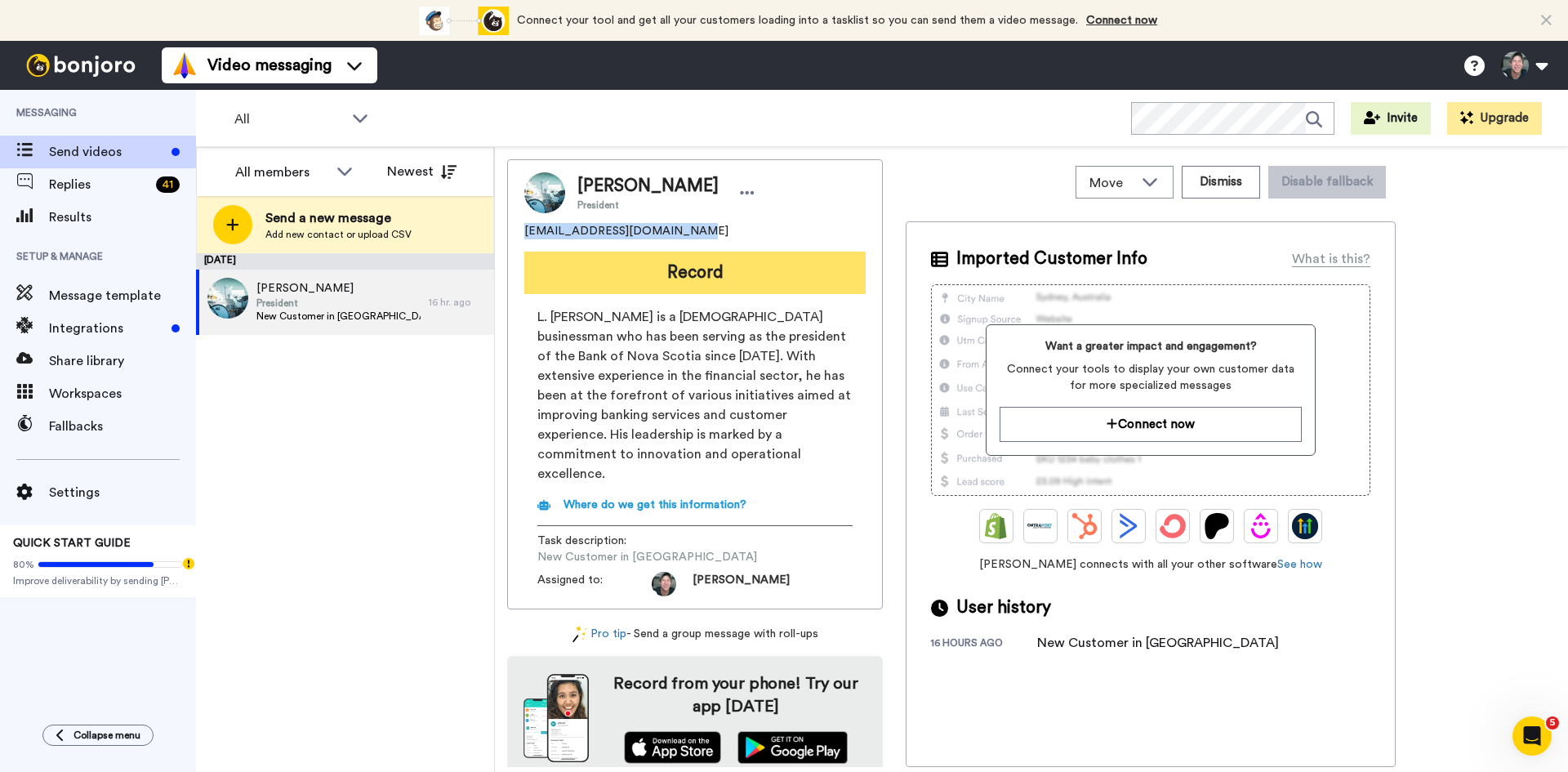
click at [684, 271] on button "Record" at bounding box center [695, 272] width 341 height 42
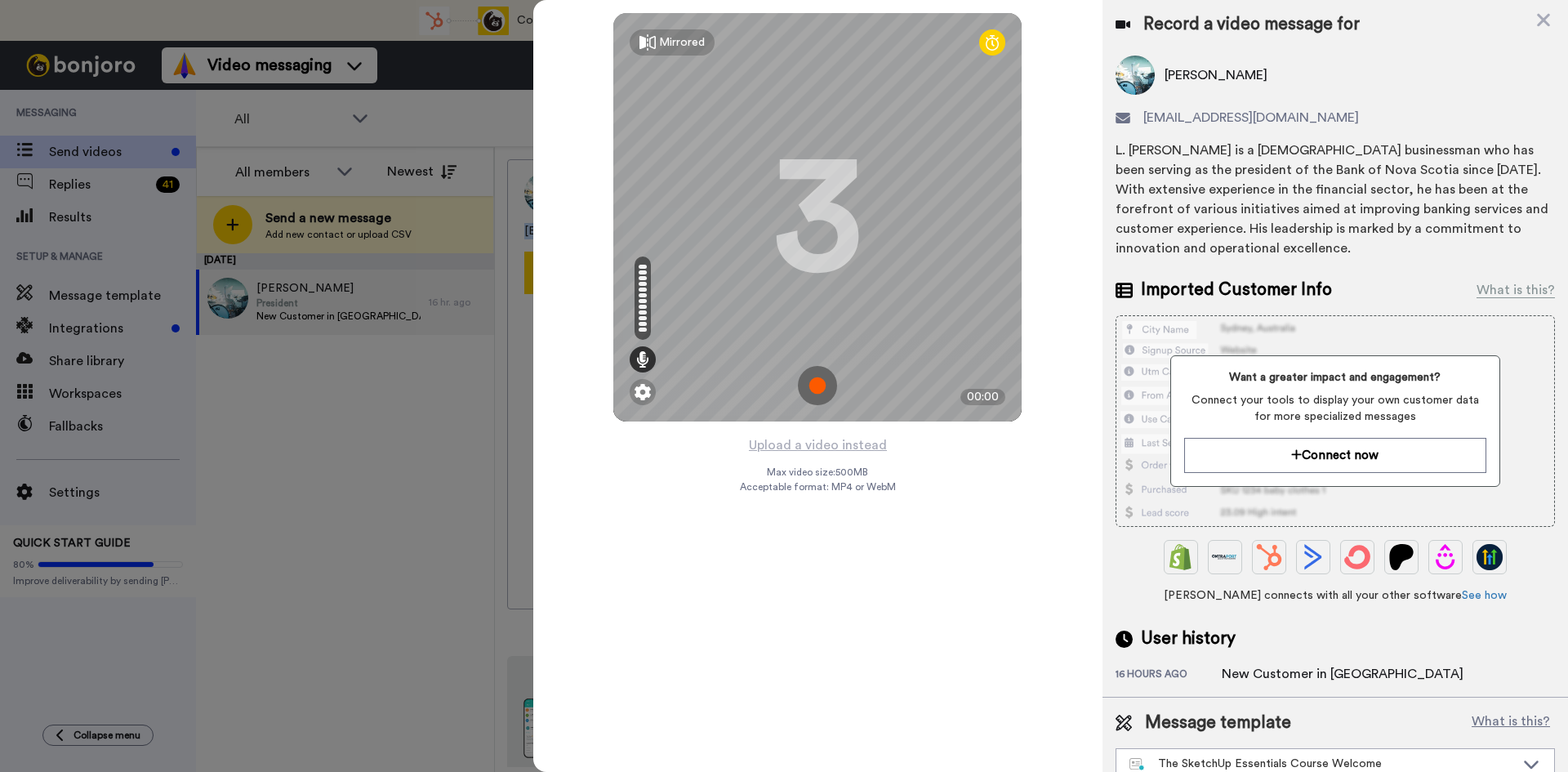
click at [820, 380] on img at bounding box center [818, 386] width 39 height 39
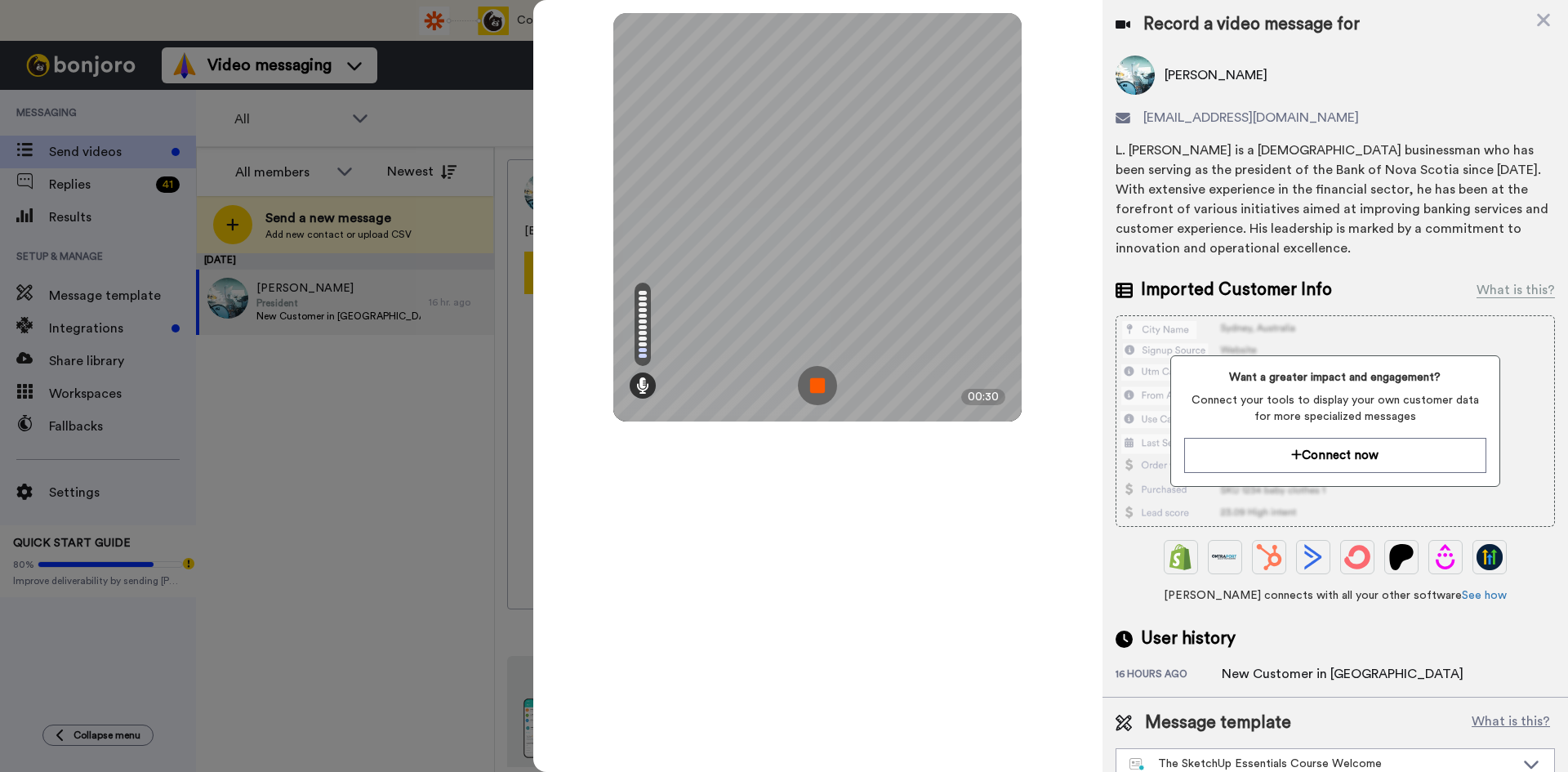
click at [973, 519] on div "Mirrored Redo 3 00:30" at bounding box center [818, 386] width 569 height 772
click at [824, 386] on img at bounding box center [818, 386] width 39 height 39
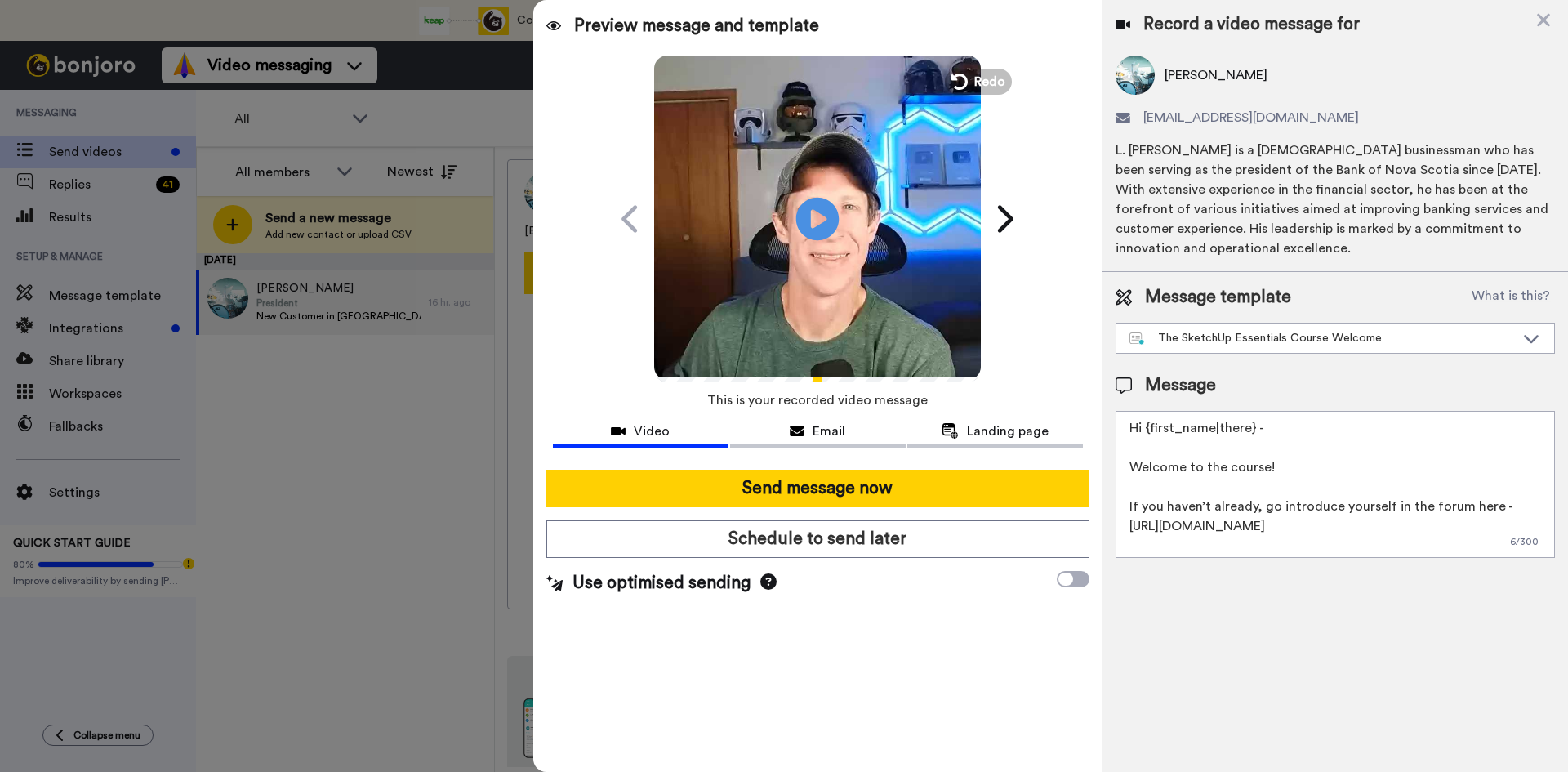
click at [819, 217] on icon "Play/Pause" at bounding box center [818, 218] width 43 height 78
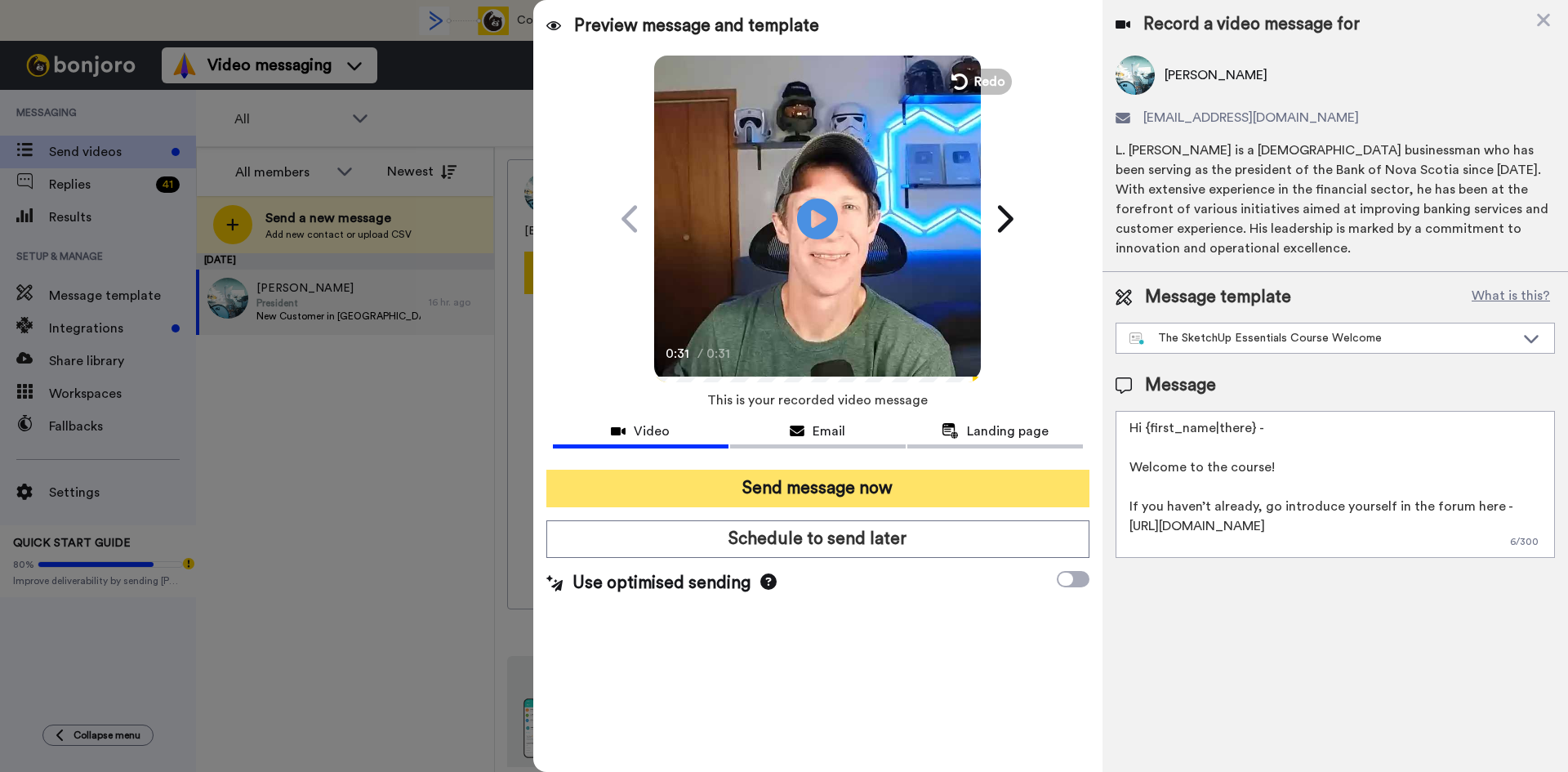
click at [812, 487] on button "Send message now" at bounding box center [818, 488] width 543 height 37
